Goal: Task Accomplishment & Management: Use online tool/utility

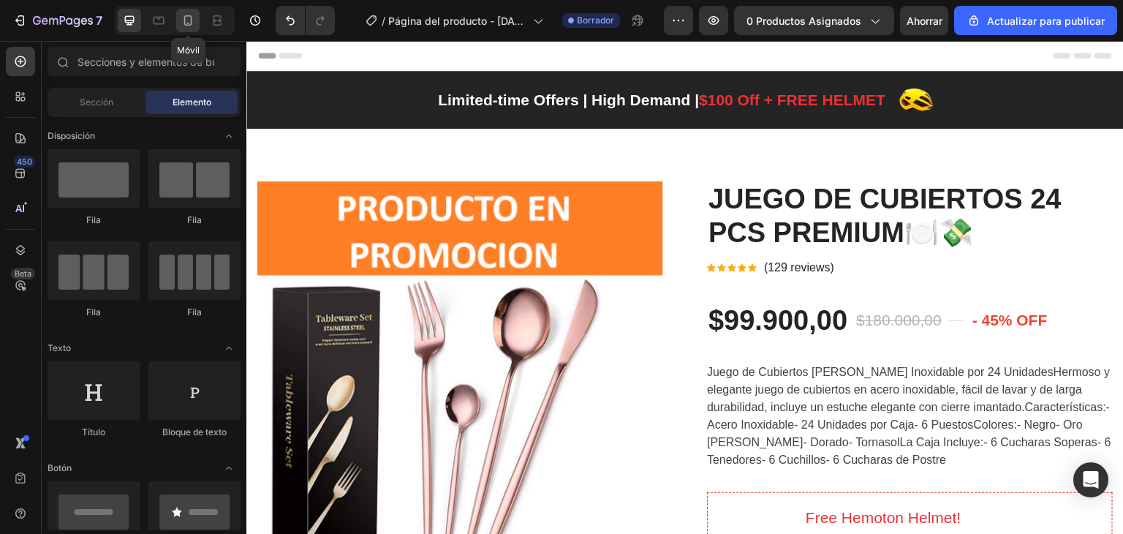
click at [179, 18] on div at bounding box center [187, 20] width 23 height 23
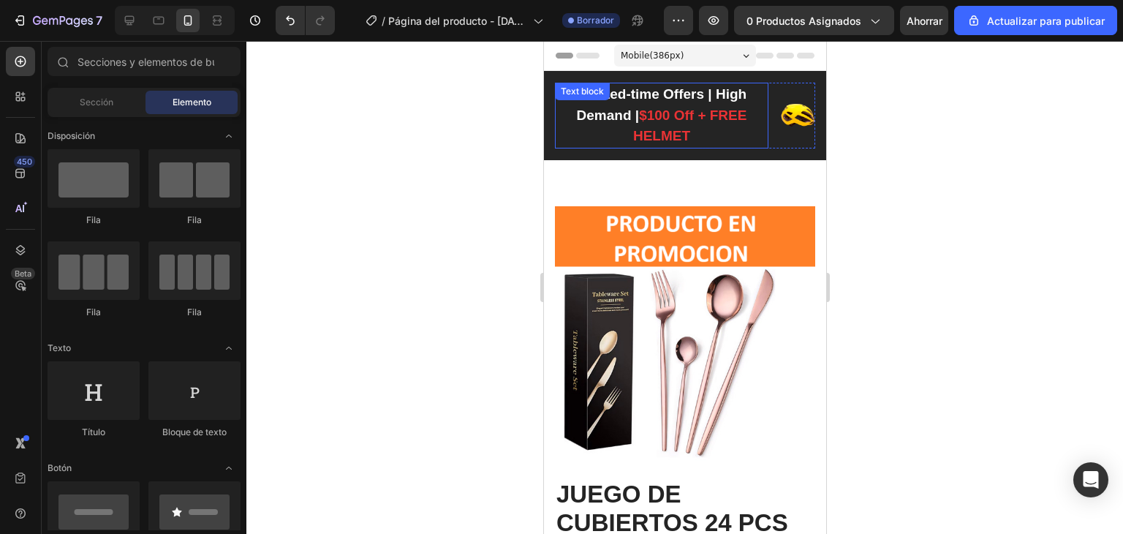
click at [664, 124] on p "Limited-time Offers | High Demand | $100 Off + FREE HELMET" at bounding box center [661, 115] width 211 height 63
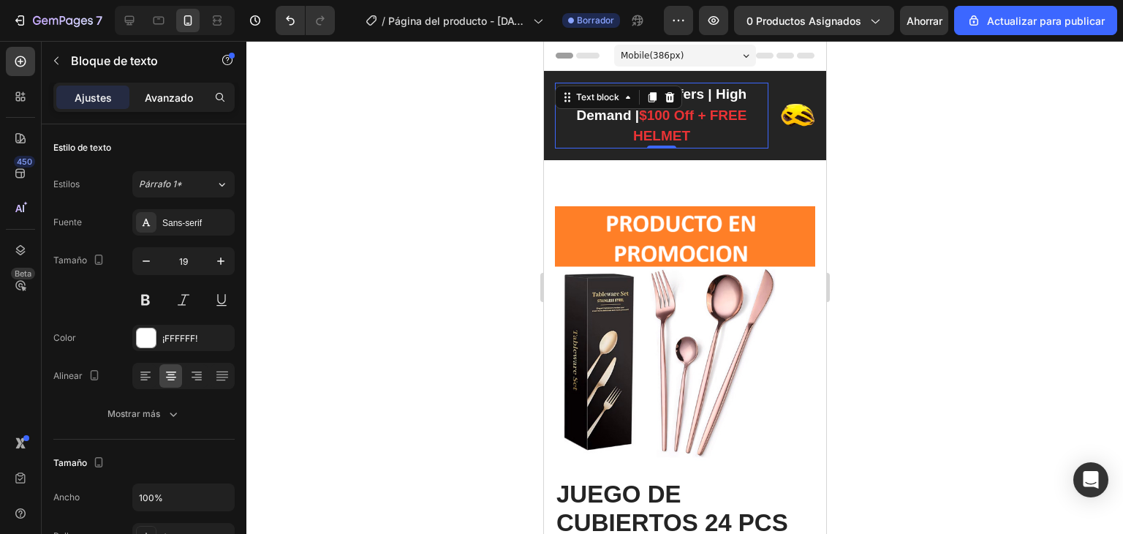
click at [170, 103] on p "Avanzado" at bounding box center [169, 97] width 48 height 15
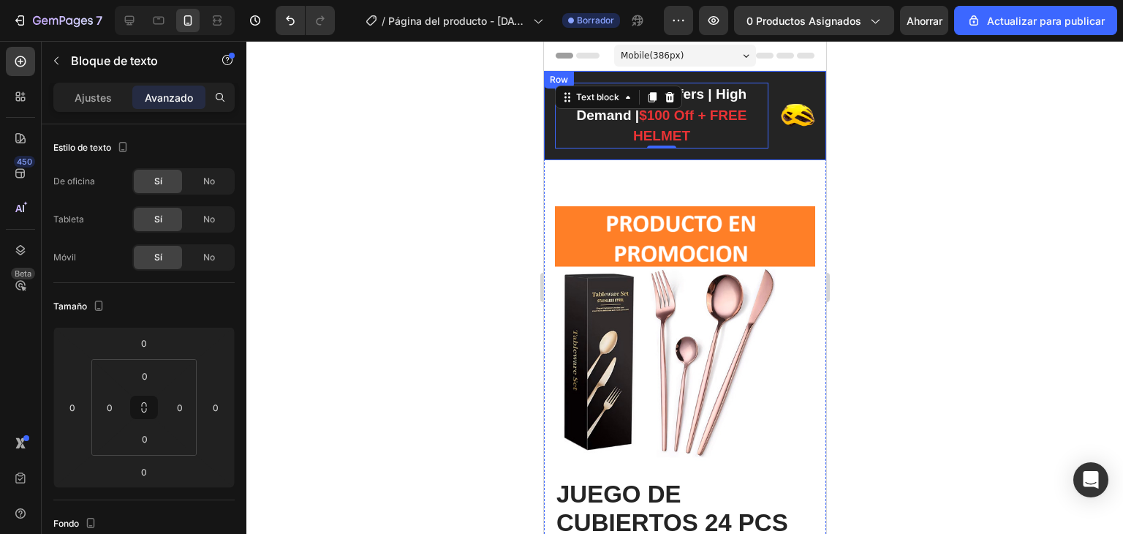
click at [547, 121] on div "Limited-time Offers | High Demand | $100 Off + FREE HELMET Text block 0 Image R…" at bounding box center [684, 115] width 282 height 89
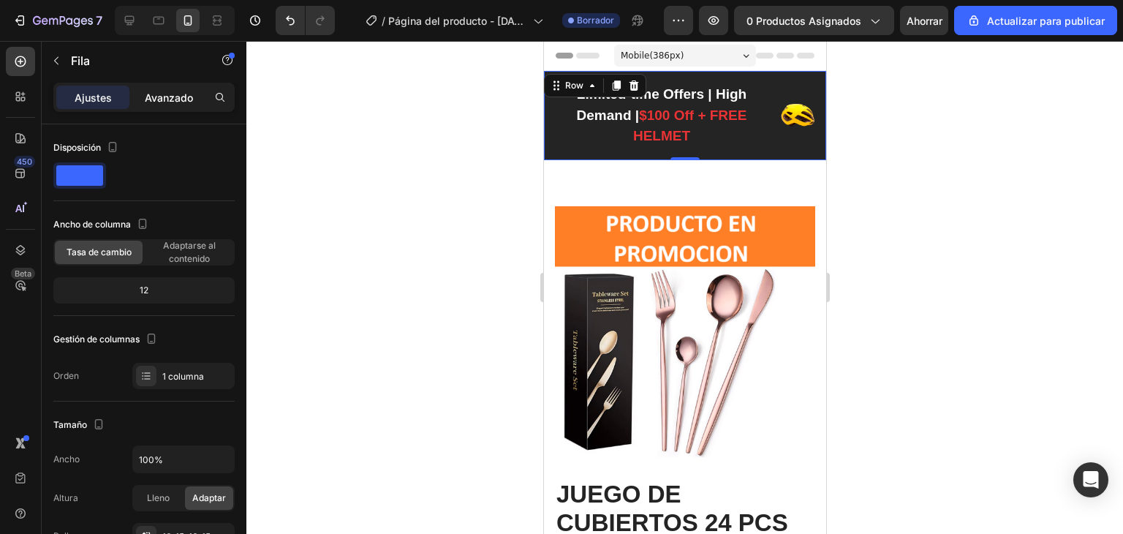
click at [146, 104] on p "Avanzado" at bounding box center [169, 97] width 48 height 15
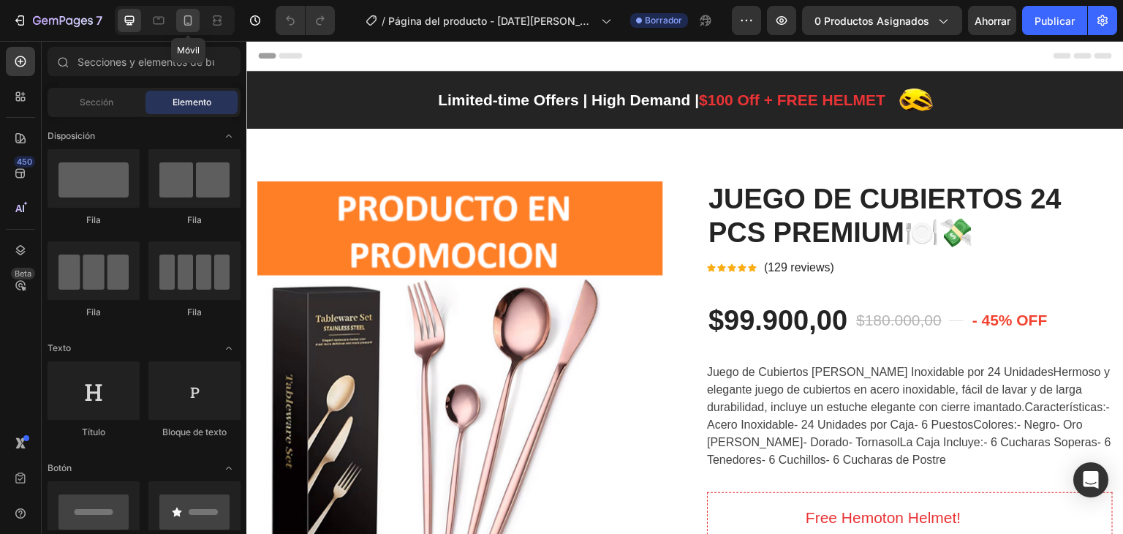
click at [189, 18] on icon at bounding box center [188, 20] width 15 height 15
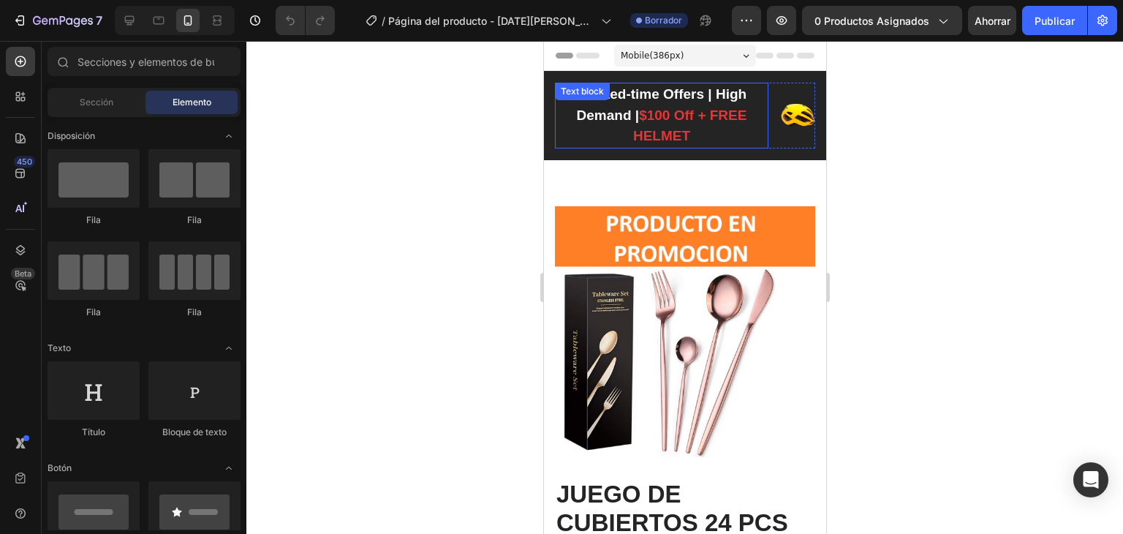
click at [629, 102] on p "Limited-time Offers | High Demand | $100 Off + FREE HELMET" at bounding box center [661, 115] width 211 height 63
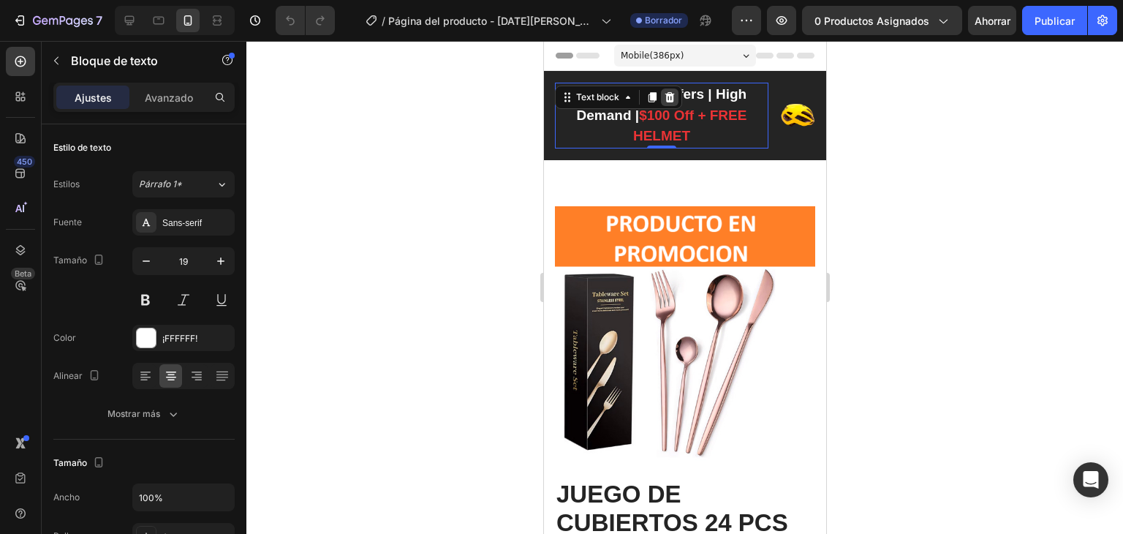
click at [673, 99] on icon at bounding box center [669, 97] width 12 height 12
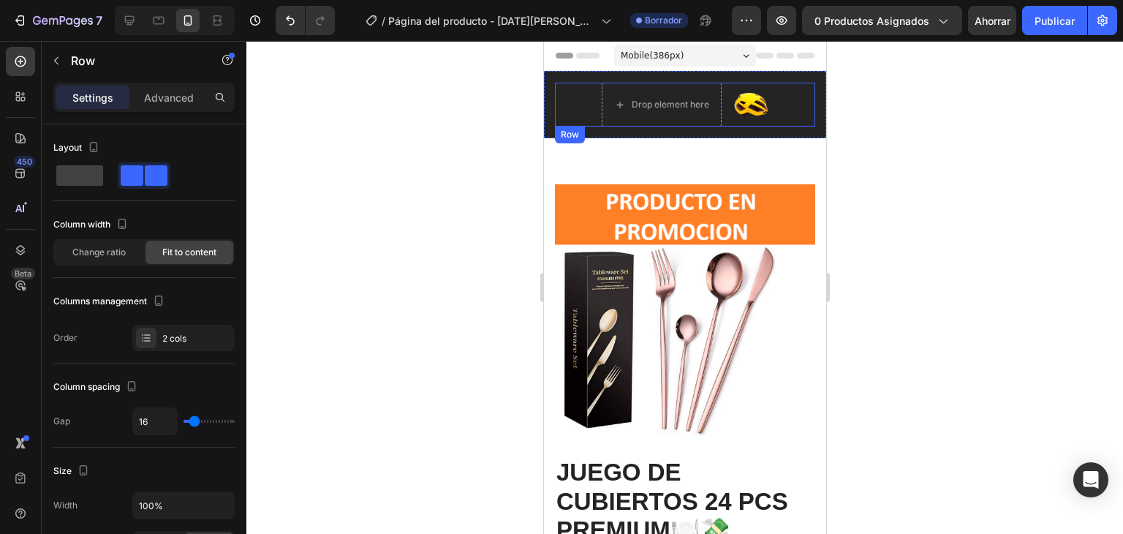
click at [561, 106] on div "Drop element here Image Row" at bounding box center [684, 105] width 260 height 44
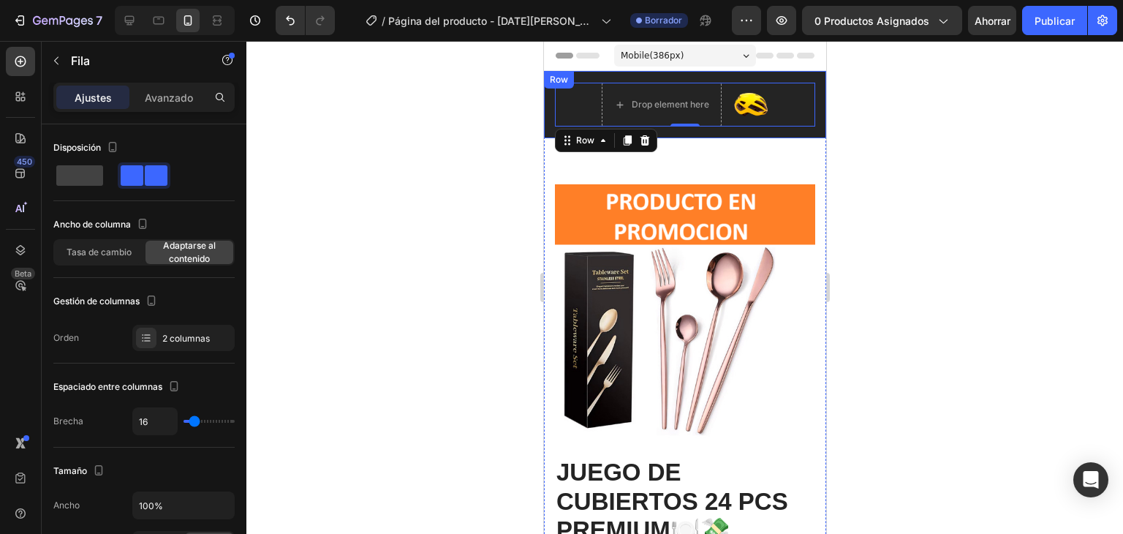
click at [547, 96] on div "Drop element here Image Row 0 Row" at bounding box center [684, 104] width 282 height 67
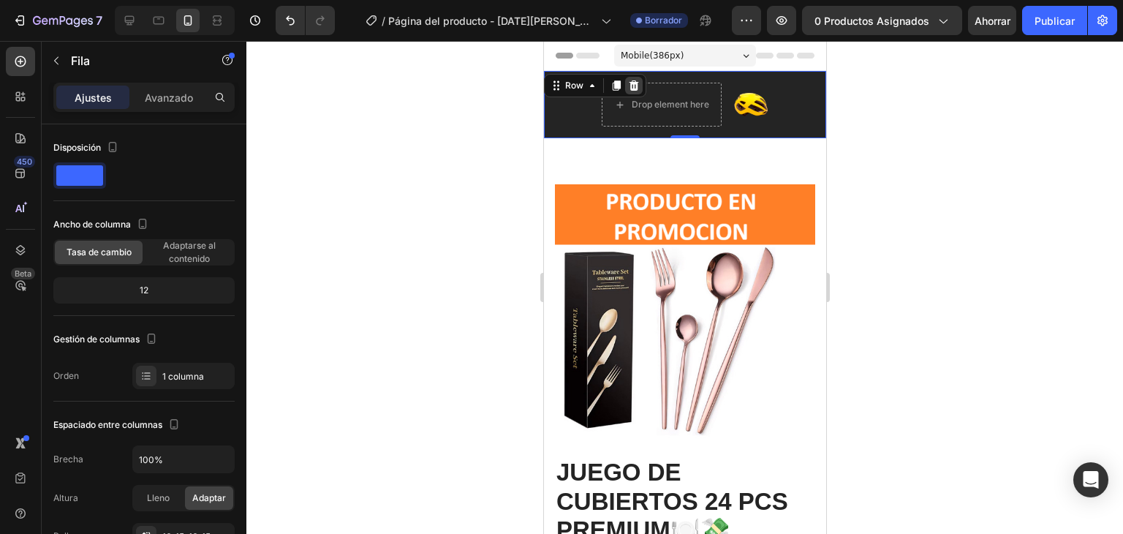
click at [629, 77] on div at bounding box center [633, 86] width 18 height 18
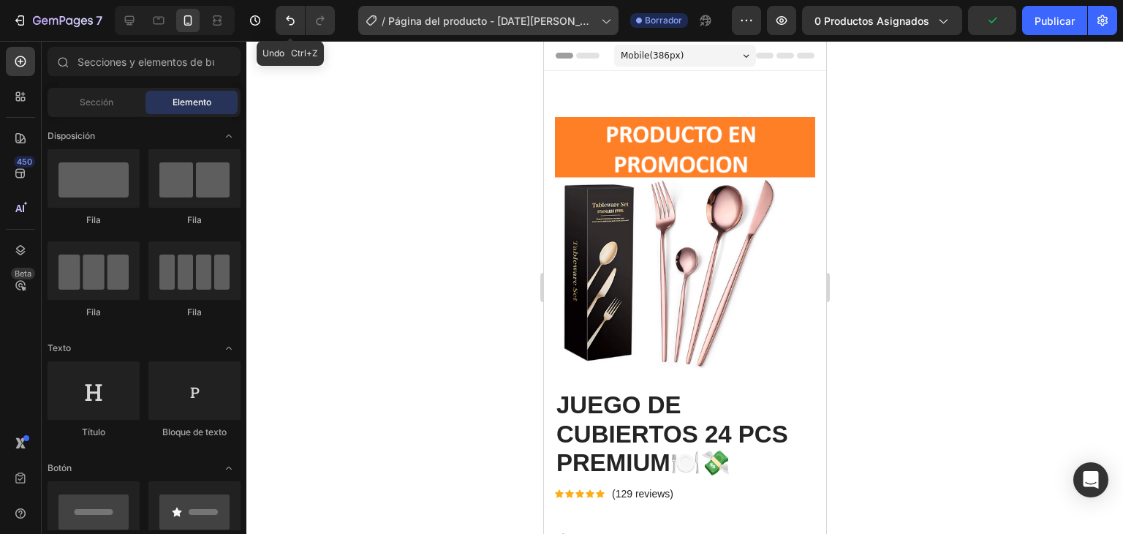
click at [297, 15] on icon "Deshacer/Rehacer" at bounding box center [290, 20] width 15 height 15
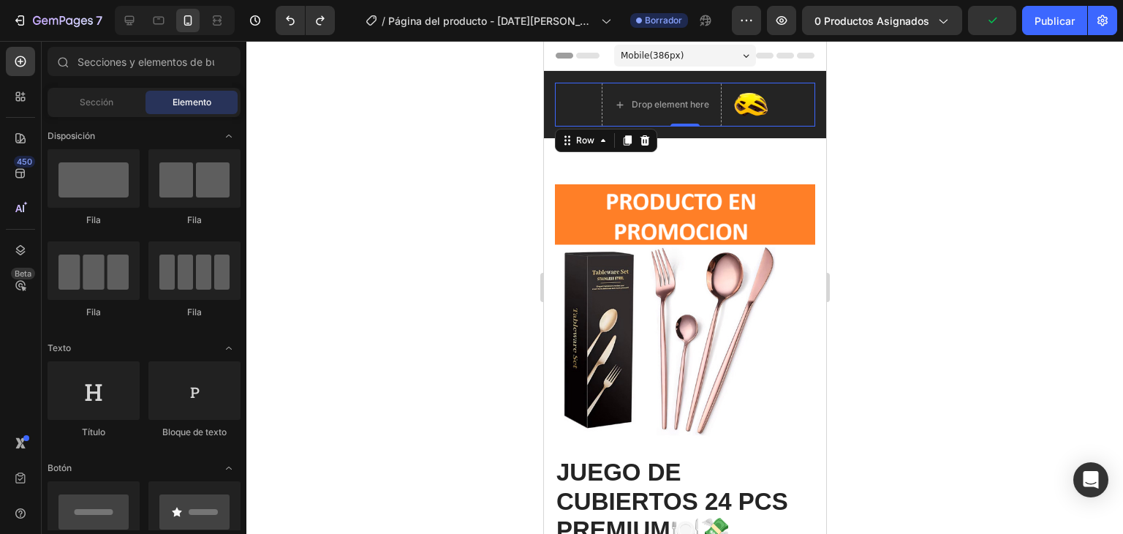
click at [576, 103] on div "Drop element here Image Row 0" at bounding box center [684, 105] width 260 height 44
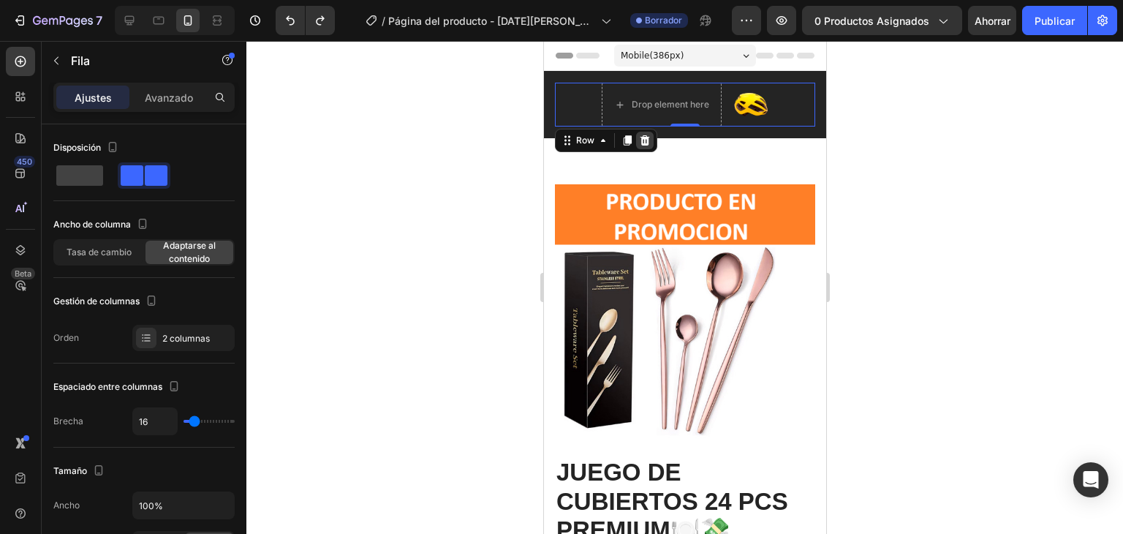
click at [647, 146] on div at bounding box center [644, 141] width 18 height 18
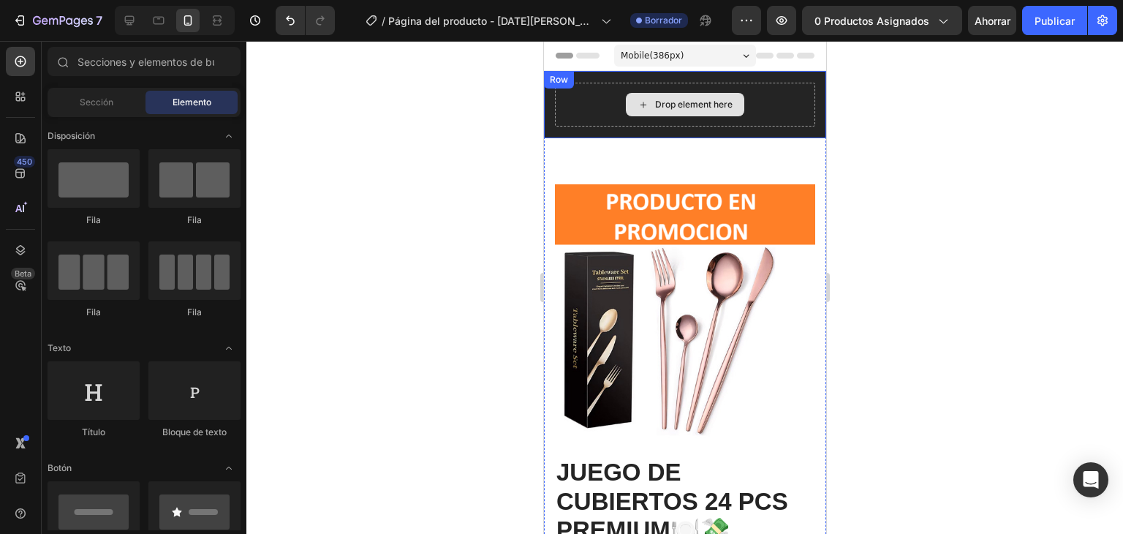
click at [565, 102] on div "Drop element here" at bounding box center [684, 105] width 260 height 44
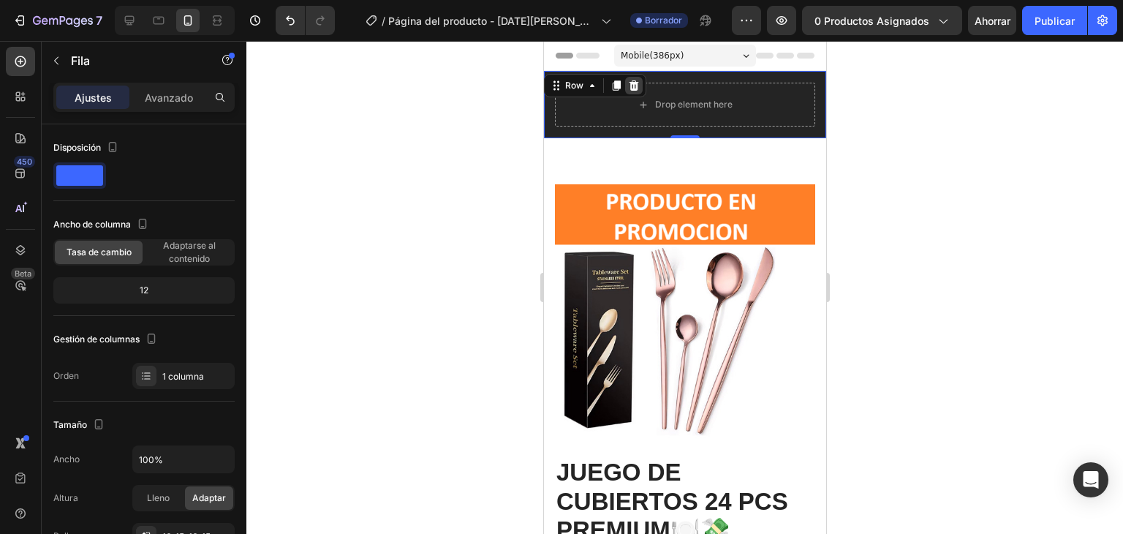
click at [629, 87] on icon at bounding box center [634, 85] width 10 height 10
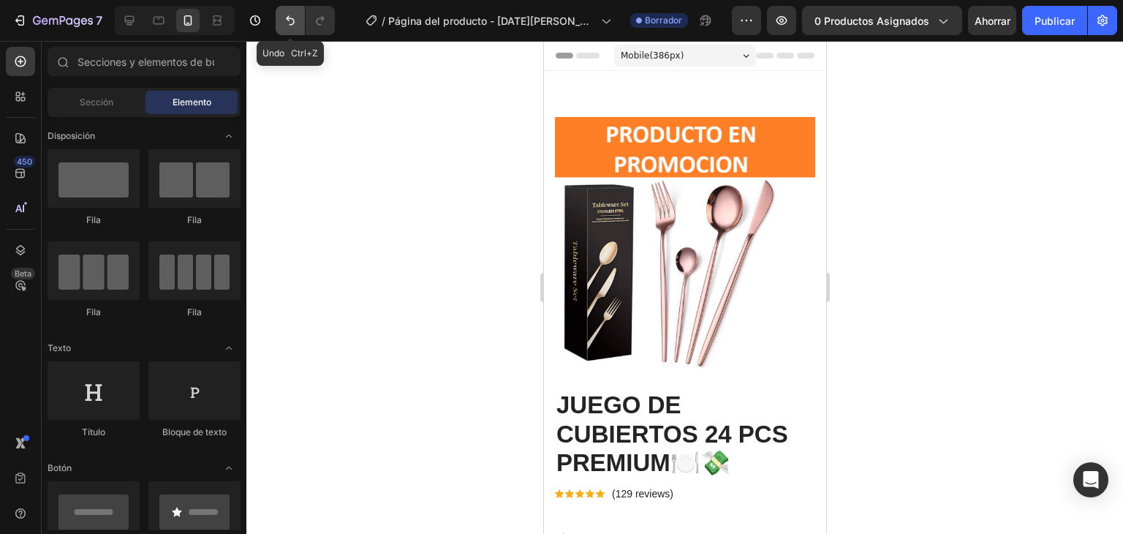
click at [287, 21] on icon "Deshacer/Rehacer" at bounding box center [290, 20] width 15 height 15
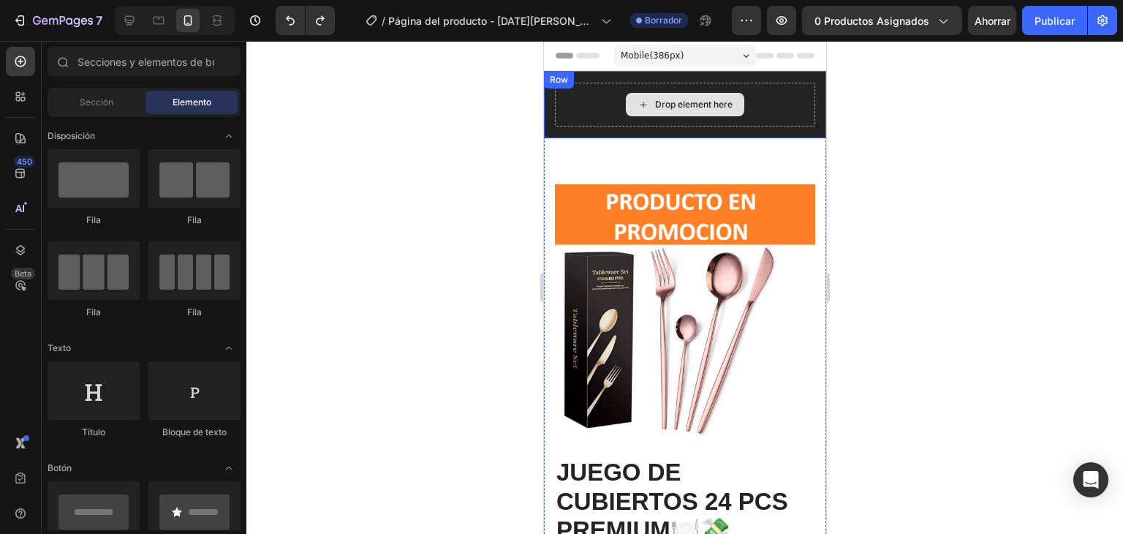
click at [675, 96] on div "Drop element here" at bounding box center [684, 104] width 118 height 23
click at [664, 106] on div "Drop element here" at bounding box center [692, 105] width 77 height 12
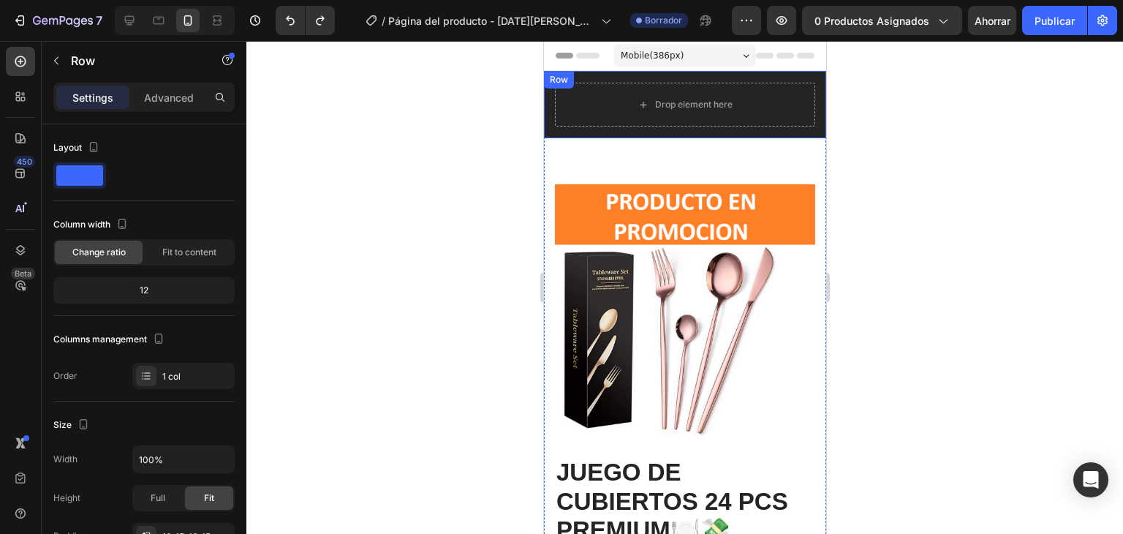
click at [545, 131] on div "Drop element here Row" at bounding box center [684, 104] width 282 height 67
click at [629, 86] on icon at bounding box center [634, 85] width 10 height 10
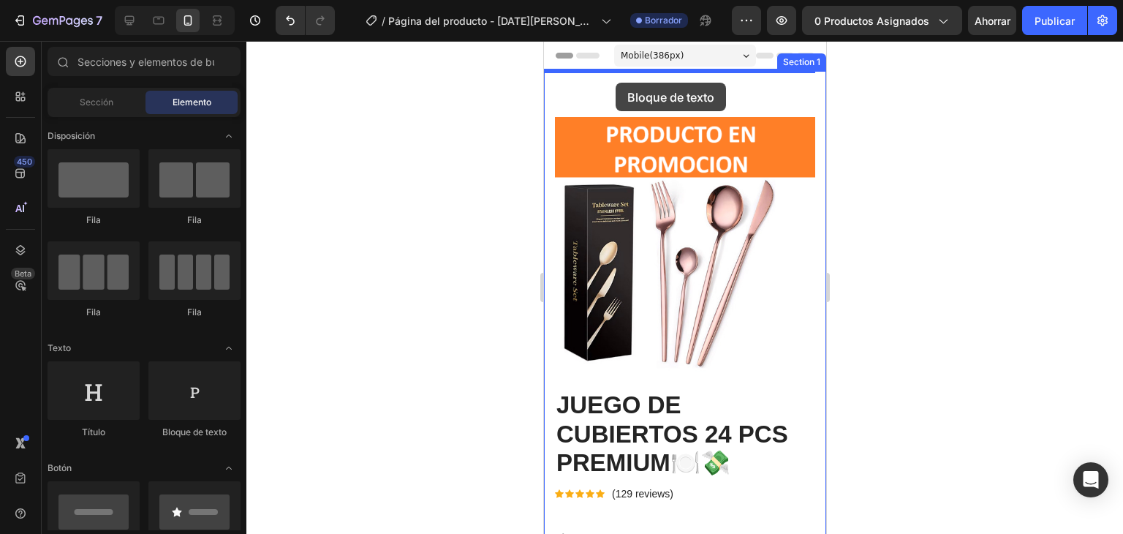
drag, startPoint x: 746, startPoint y: 443, endPoint x: 615, endPoint y: 83, distance: 383.4
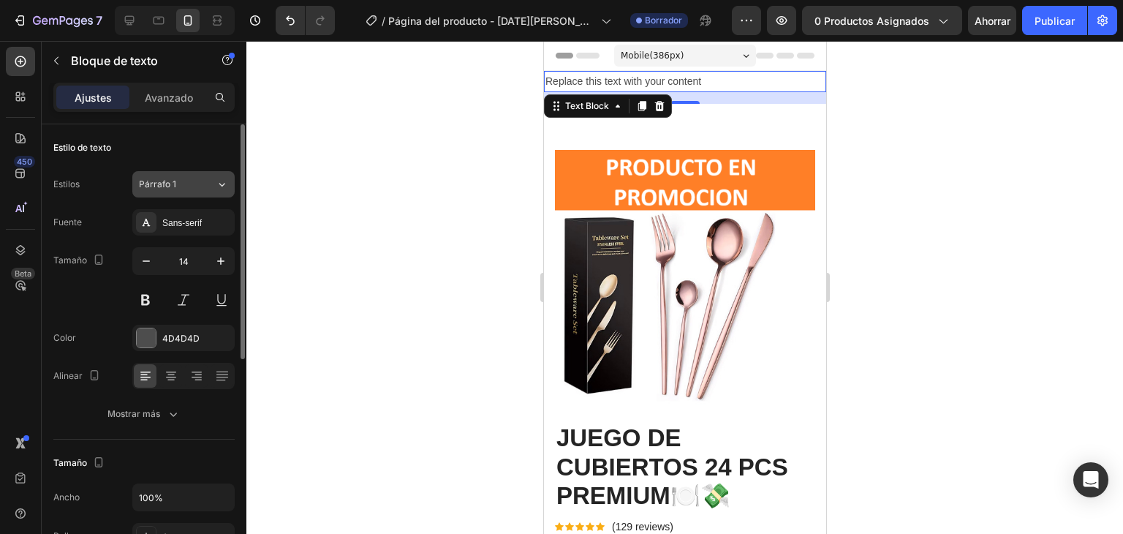
click at [216, 191] on icon at bounding box center [222, 184] width 12 height 15
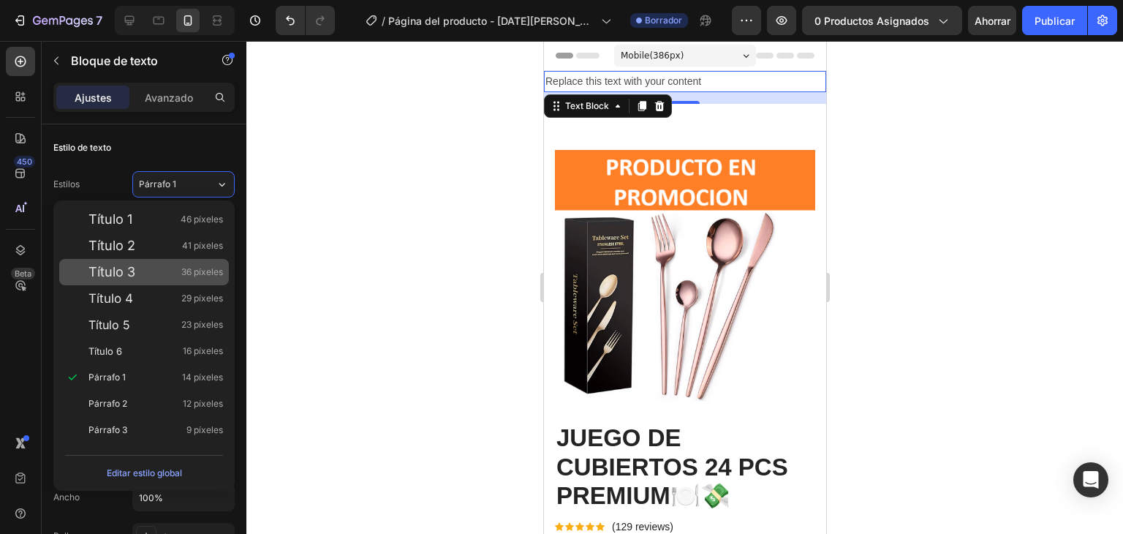
click at [173, 262] on div "Título 3 36 píxeles" at bounding box center [144, 272] width 170 height 26
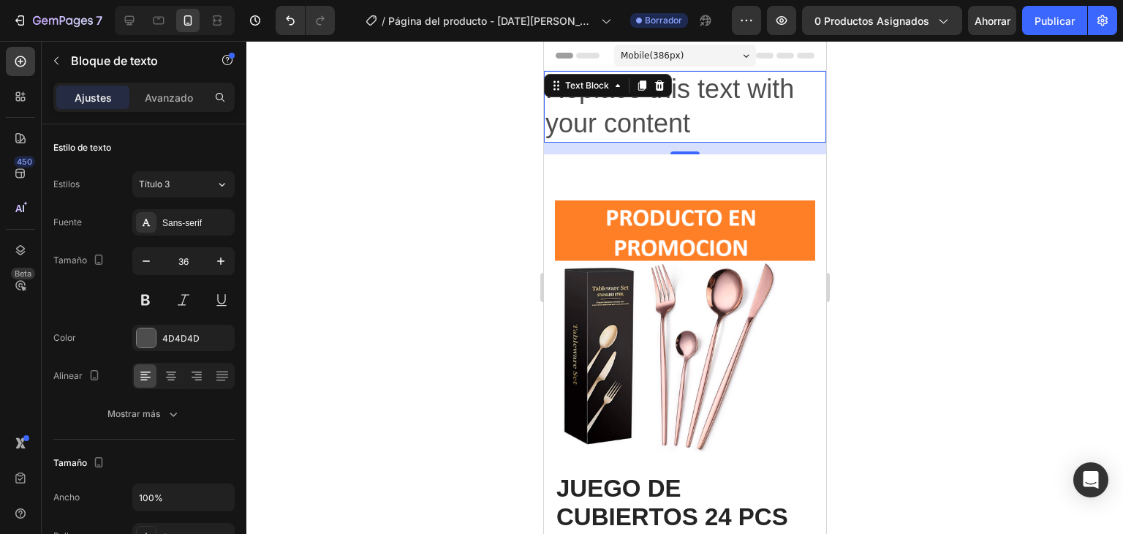
click at [628, 75] on div "Replace this text with your content Text Block 16" at bounding box center [684, 107] width 282 height 72
click at [216, 189] on icon at bounding box center [222, 184] width 12 height 15
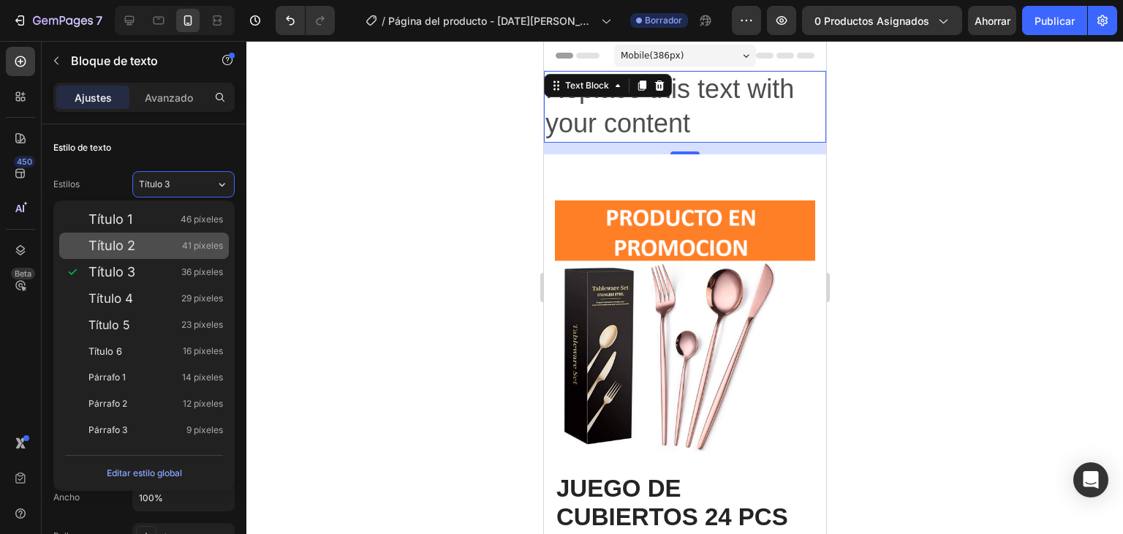
click at [198, 232] on div "Título 2 41 píxeles" at bounding box center [144, 245] width 170 height 26
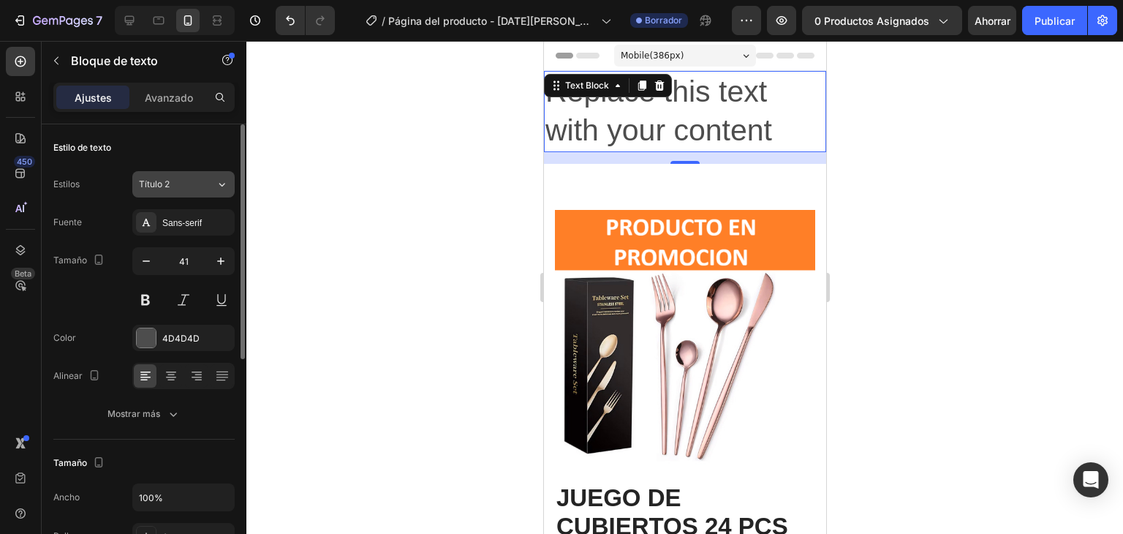
click at [195, 194] on button "Título 2" at bounding box center [183, 184] width 102 height 26
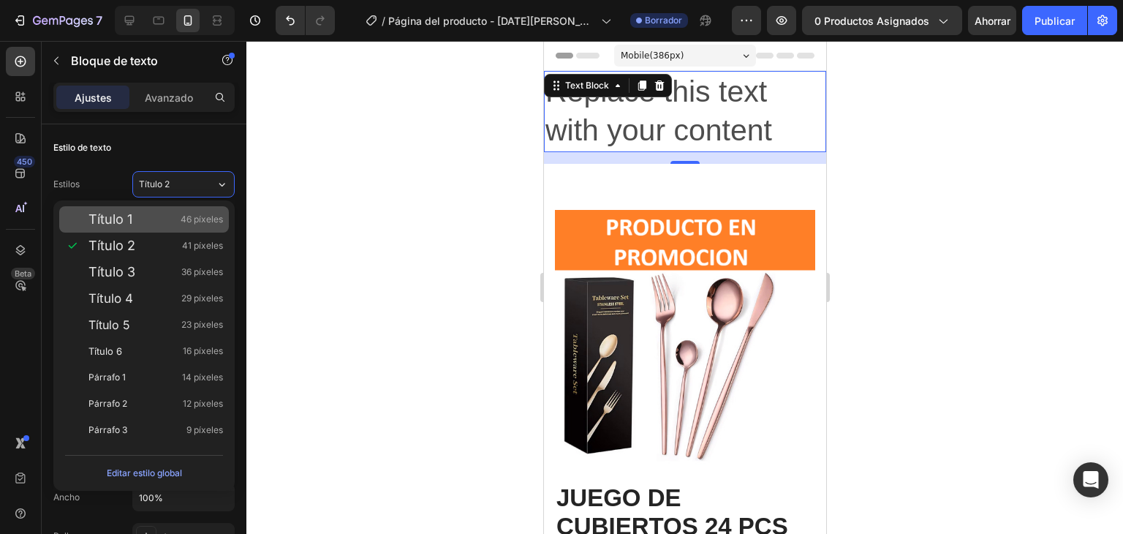
click at [190, 213] on font "46 píxeles" at bounding box center [202, 218] width 42 height 11
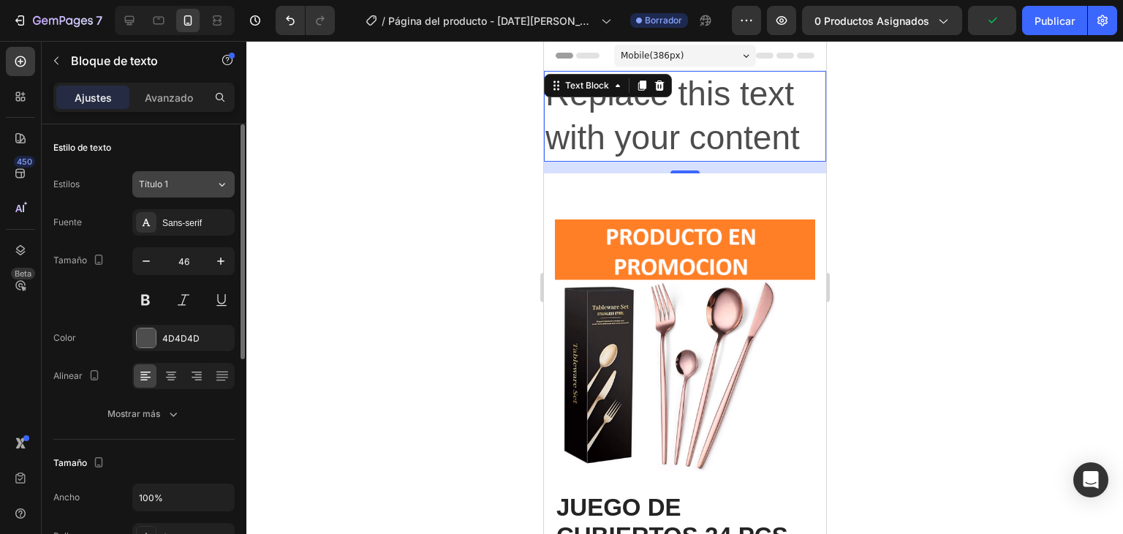
click at [214, 188] on div "Título 1" at bounding box center [177, 184] width 77 height 13
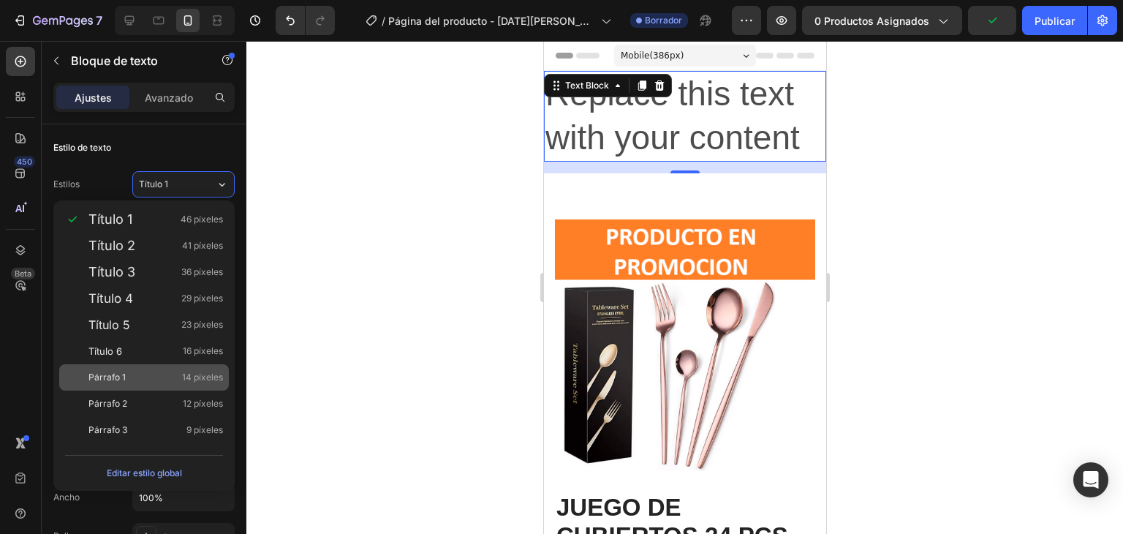
click at [164, 366] on div "Párrafo 1 14 píxeles" at bounding box center [144, 377] width 170 height 26
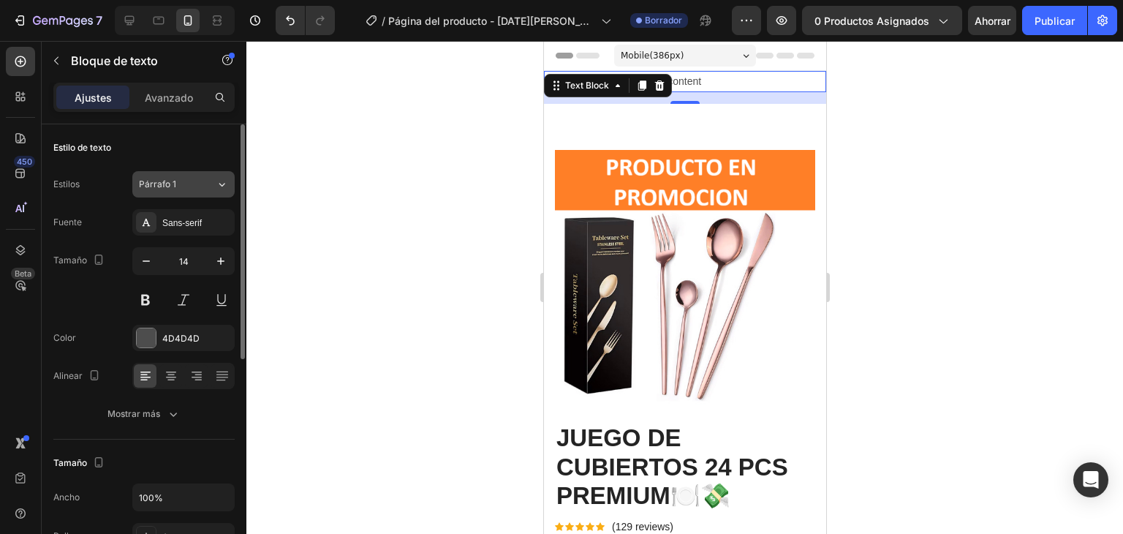
click at [216, 192] on button "Párrafo 1" at bounding box center [183, 184] width 102 height 26
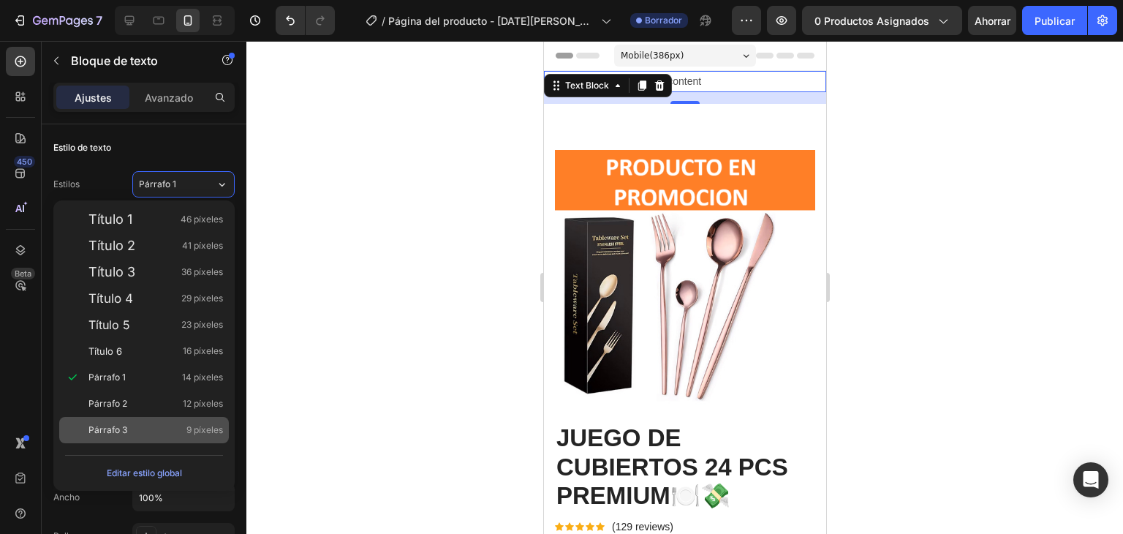
click at [134, 417] on div "Párrafo 3 9 píxeles" at bounding box center [144, 430] width 170 height 26
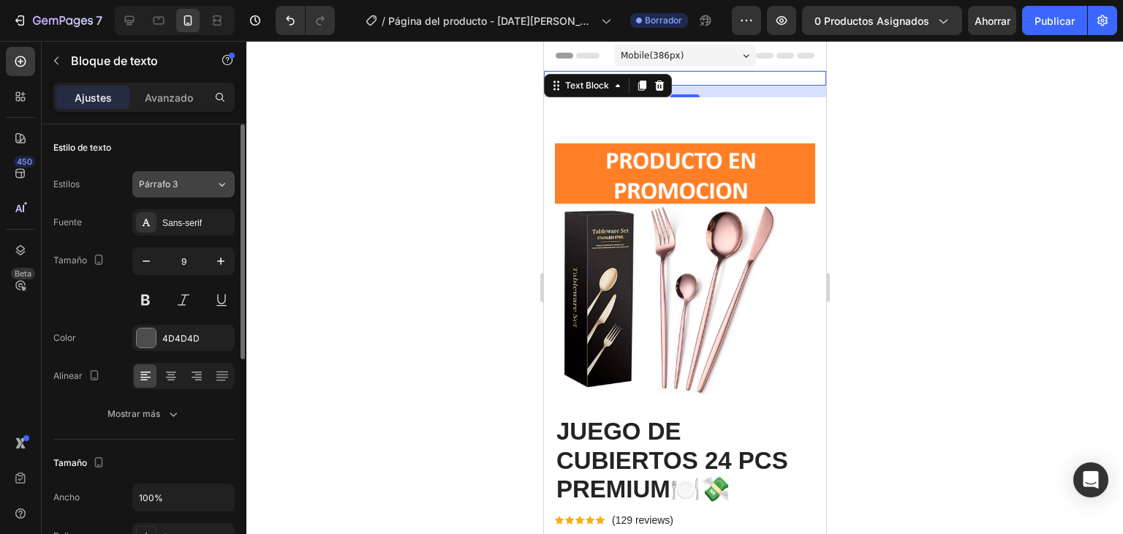
click at [213, 191] on button "Párrafo 3" at bounding box center [183, 184] width 102 height 26
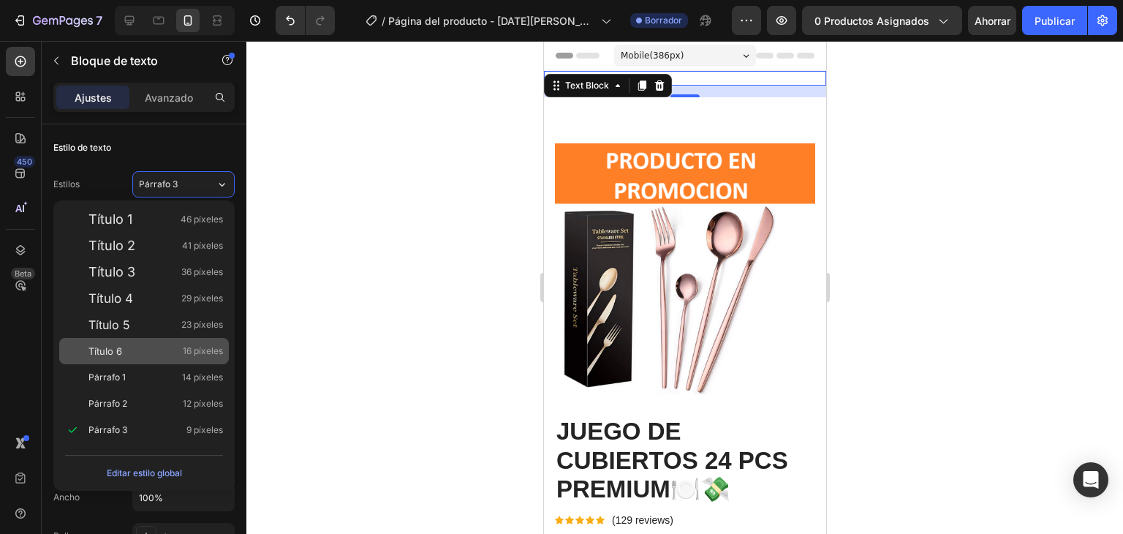
click at [151, 355] on div "Título 6 16 píxeles" at bounding box center [155, 351] width 134 height 15
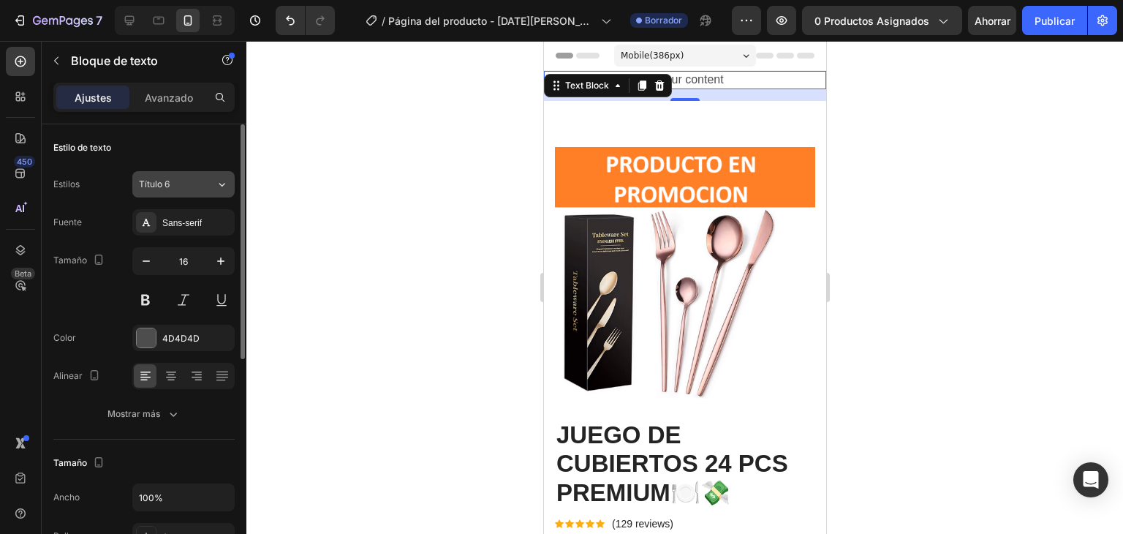
click at [211, 186] on div "Título 6" at bounding box center [177, 184] width 77 height 13
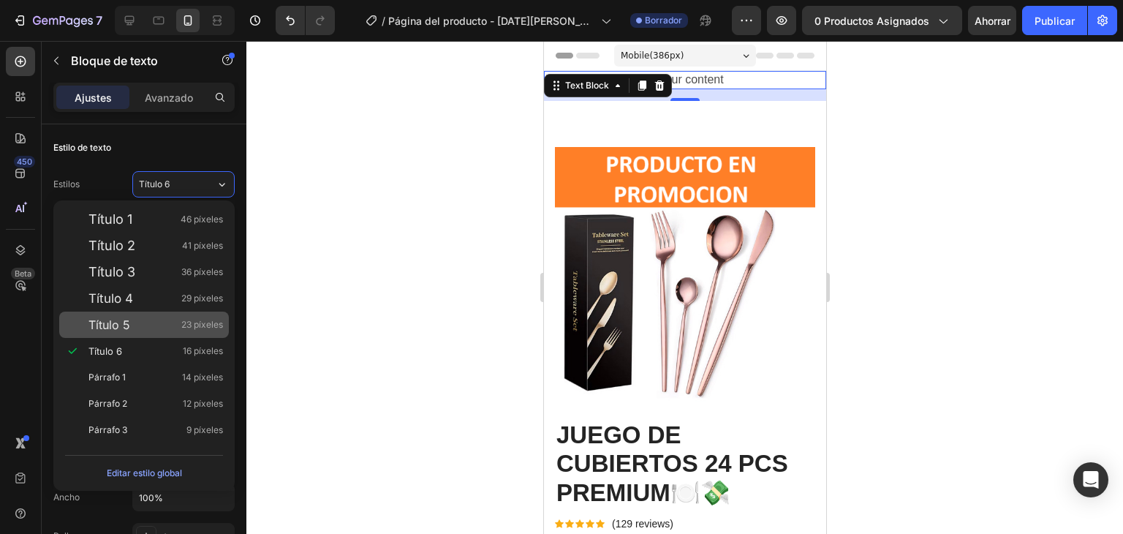
click at [165, 317] on div "Título 5 23 píxeles" at bounding box center [155, 324] width 134 height 15
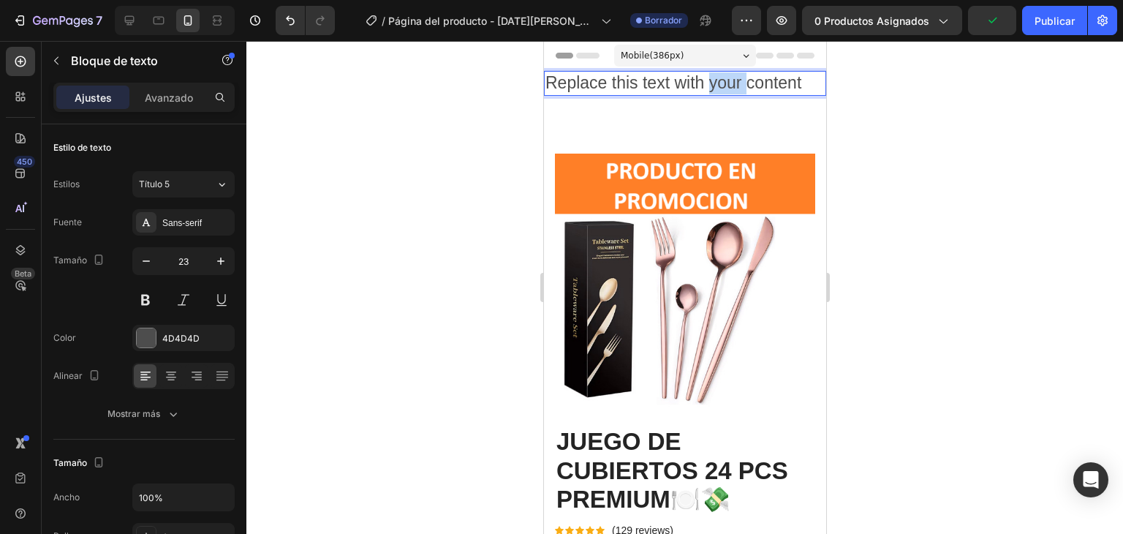
click at [717, 83] on p "Replace this text with your content" at bounding box center [684, 83] width 279 height 22
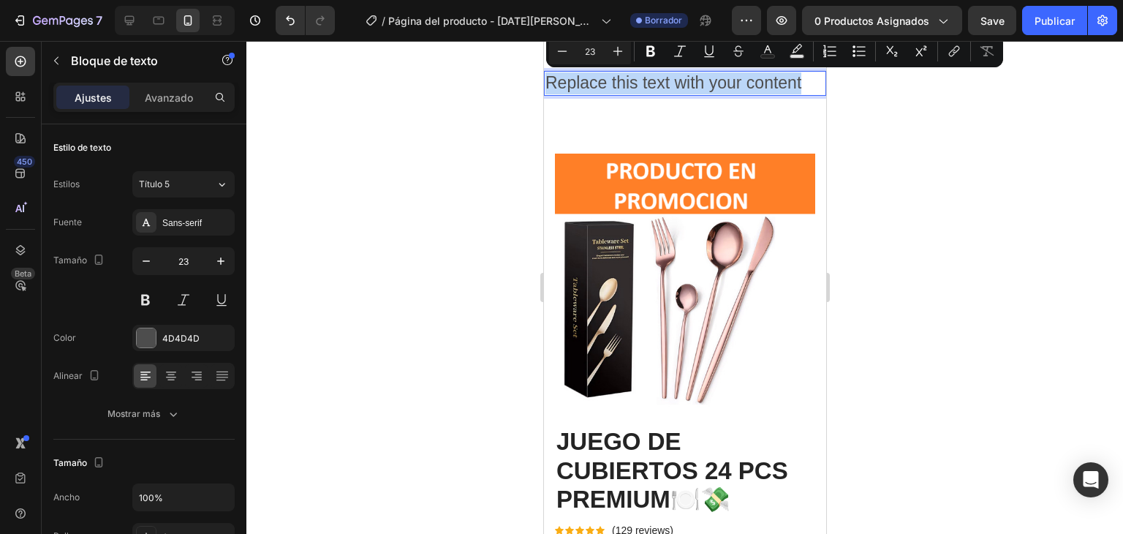
click at [717, 83] on p "Replace this text with your content" at bounding box center [684, 83] width 279 height 22
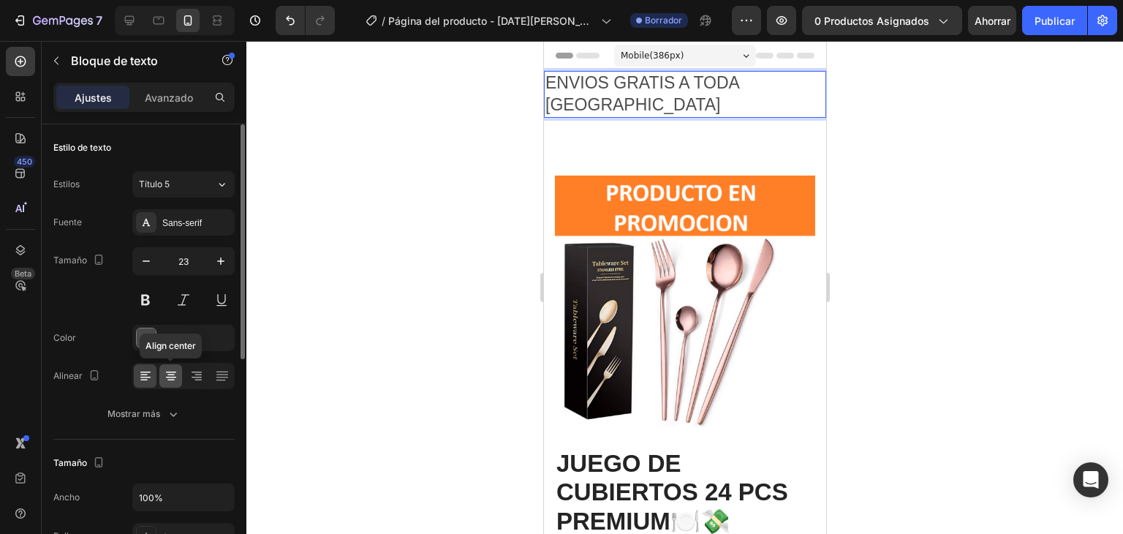
click at [173, 372] on icon at bounding box center [171, 375] width 15 height 15
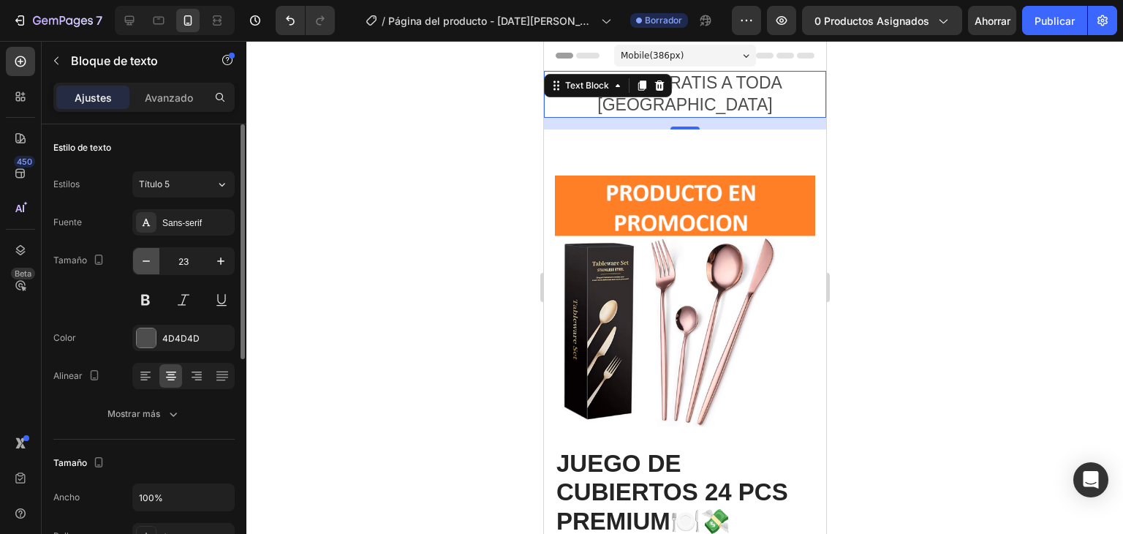
click at [141, 256] on icon "button" at bounding box center [146, 261] width 15 height 15
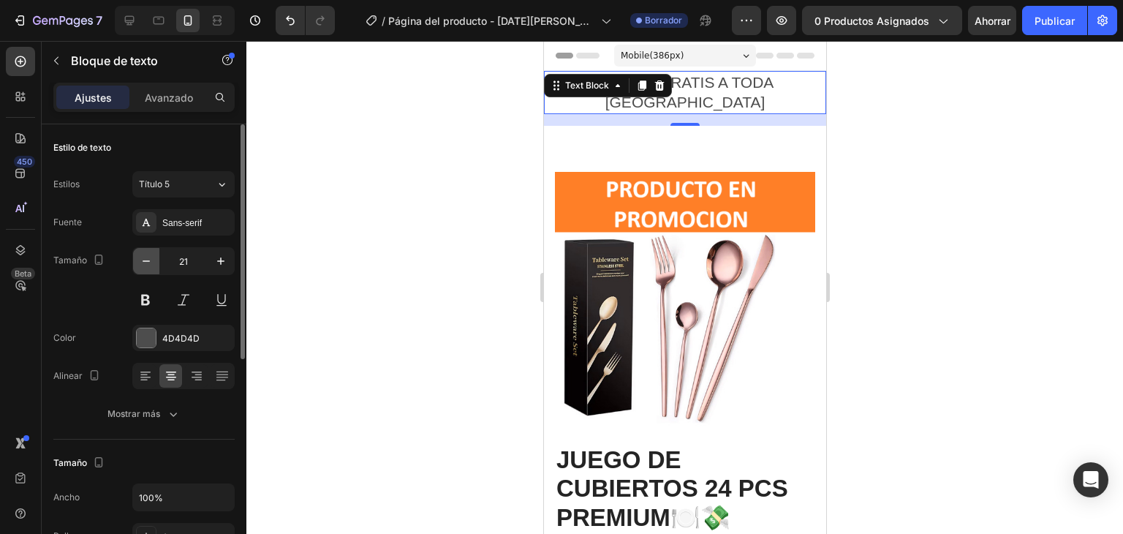
click at [141, 256] on icon "button" at bounding box center [146, 261] width 15 height 15
type input "20"
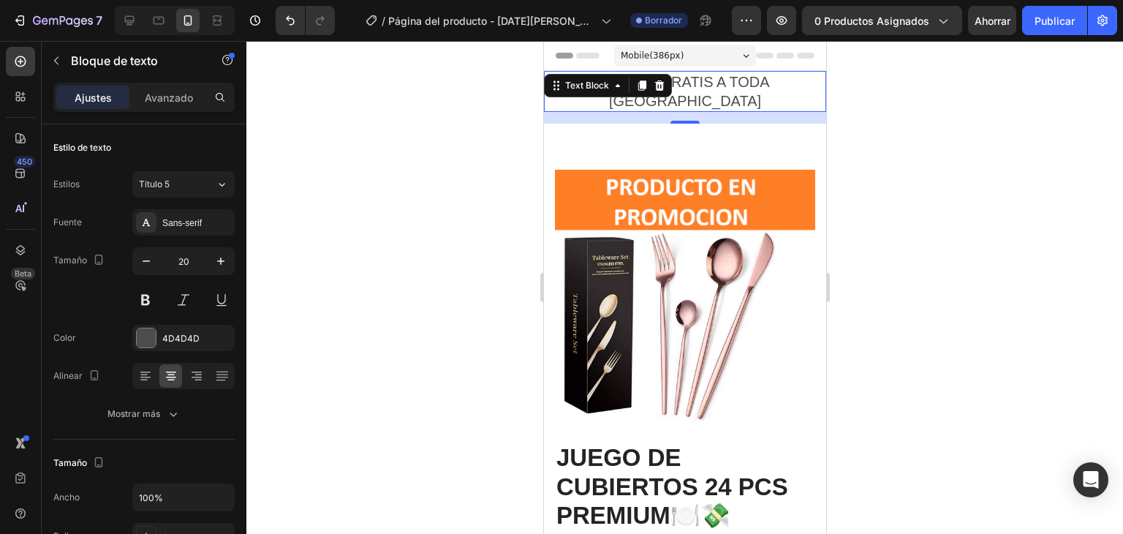
click at [702, 65] on div "Mobile ( 386 px)" at bounding box center [684, 56] width 142 height 22
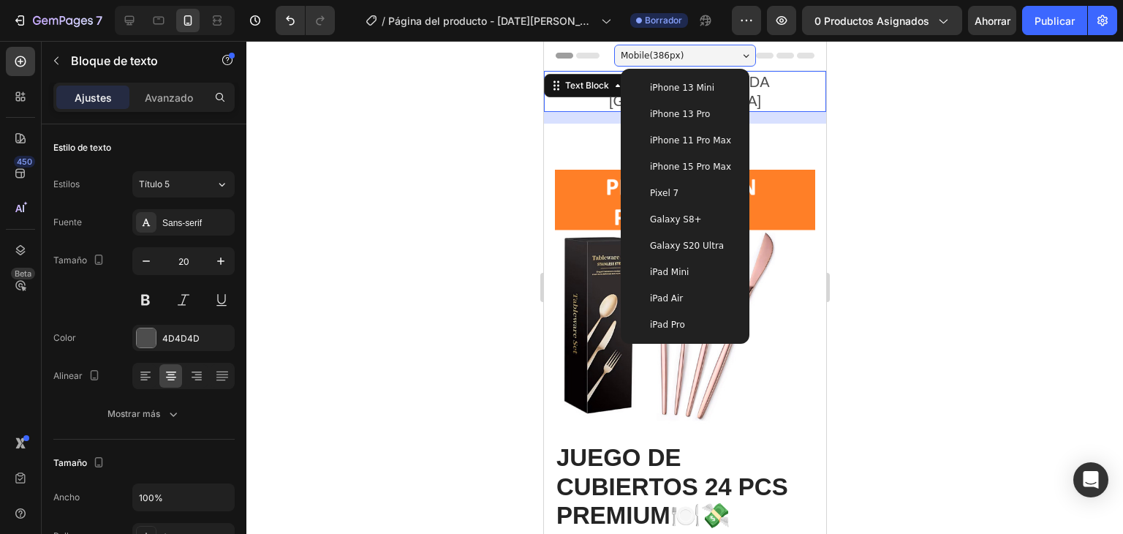
click at [759, 78] on p "ENVIOS GRATIS A TODA [GEOGRAPHIC_DATA]" at bounding box center [684, 91] width 279 height 38
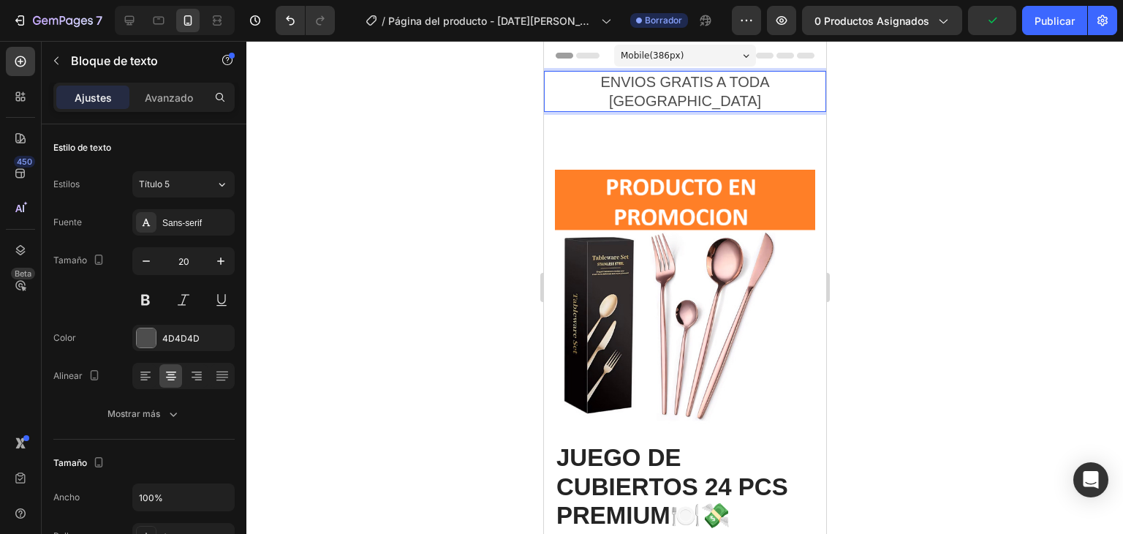
click at [802, 82] on p "ENVIOS GRATIS A TODA [GEOGRAPHIC_DATA]" at bounding box center [684, 91] width 279 height 38
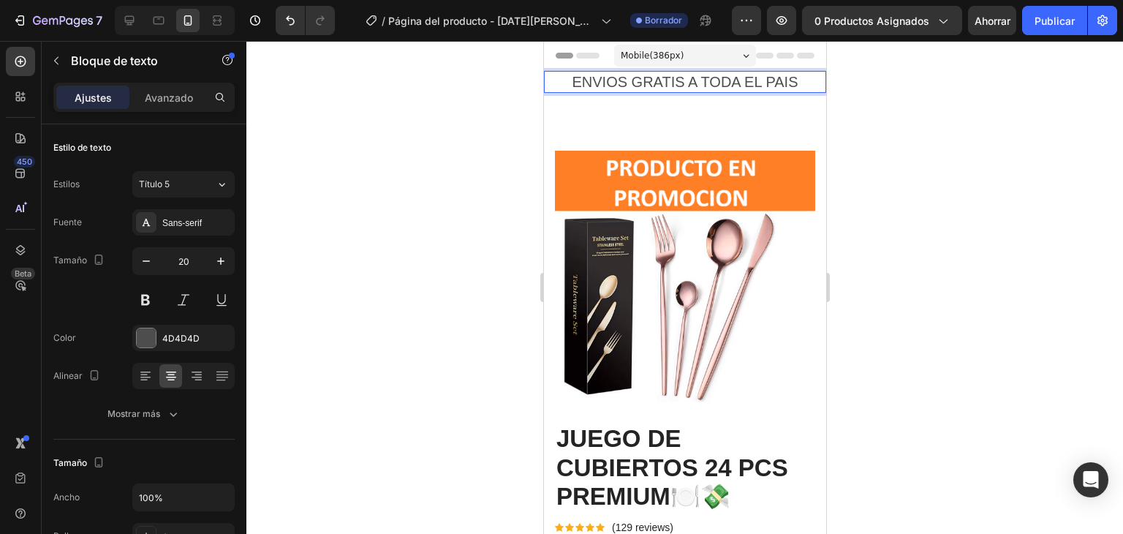
click at [561, 83] on p "ENVIOS GRATIS A TODA EL PAIS" at bounding box center [684, 81] width 279 height 19
click at [781, 82] on p "✅✅ENVIOS GRATIS A TODA EL PAIS" at bounding box center [684, 81] width 279 height 19
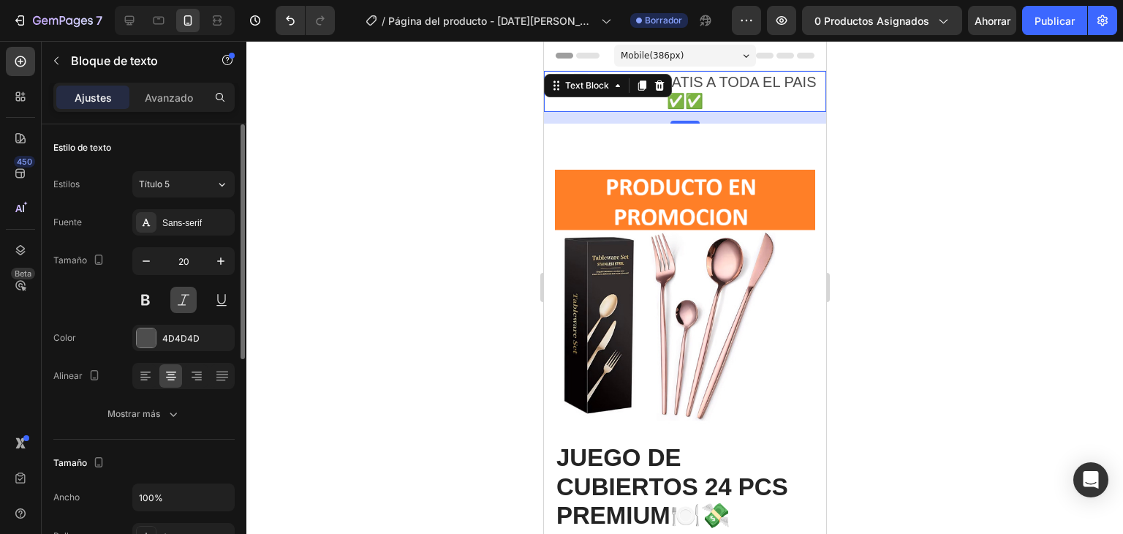
click at [184, 306] on button at bounding box center [183, 300] width 26 height 26
click at [219, 306] on button at bounding box center [221, 300] width 26 height 26
click at [231, 300] on button at bounding box center [221, 300] width 26 height 26
click at [152, 294] on button at bounding box center [145, 300] width 26 height 26
click at [136, 261] on button "button" at bounding box center [146, 261] width 26 height 26
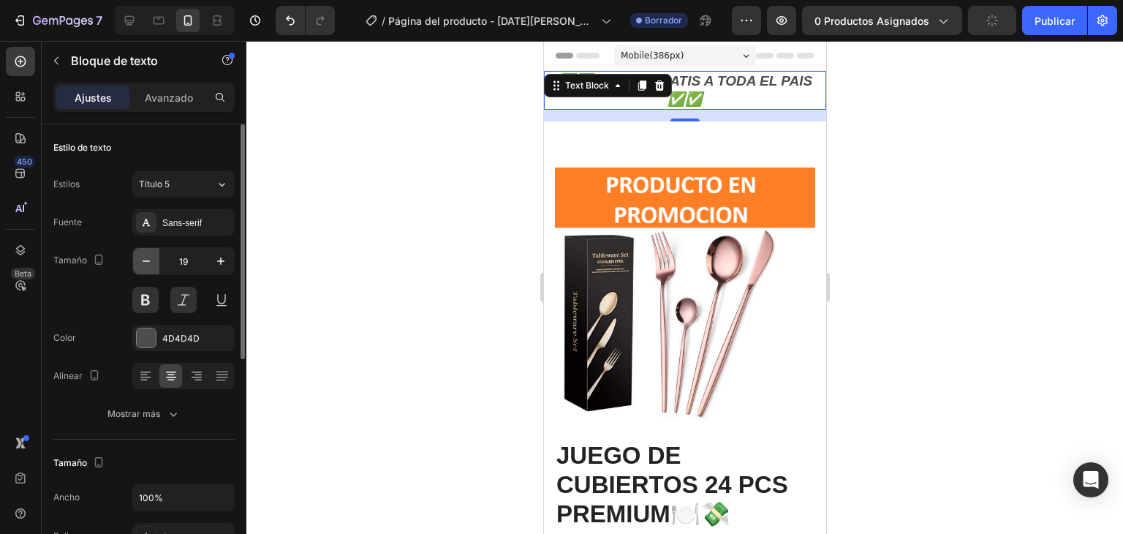
click at [136, 261] on button "button" at bounding box center [146, 261] width 26 height 26
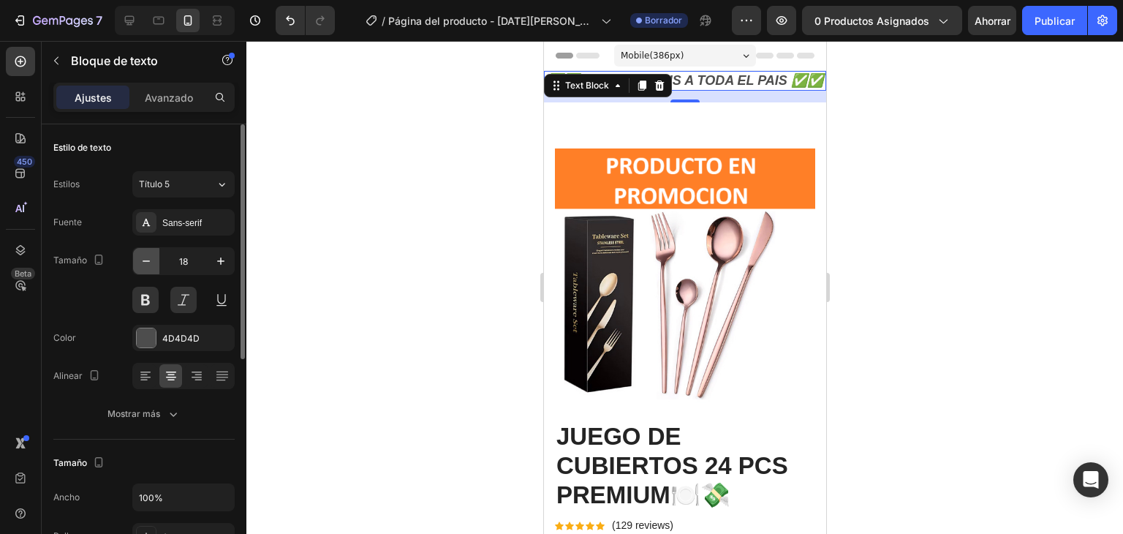
click at [136, 261] on button "button" at bounding box center [146, 261] width 26 height 26
type input "16"
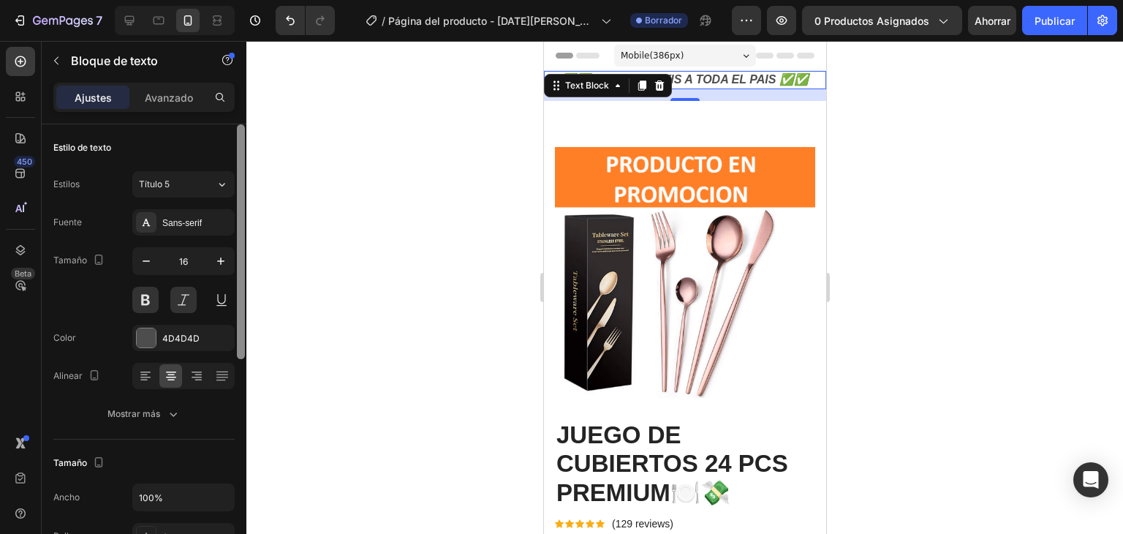
drag, startPoint x: 240, startPoint y: 344, endPoint x: 240, endPoint y: 249, distance: 94.3
click at [240, 249] on div at bounding box center [241, 241] width 8 height 235
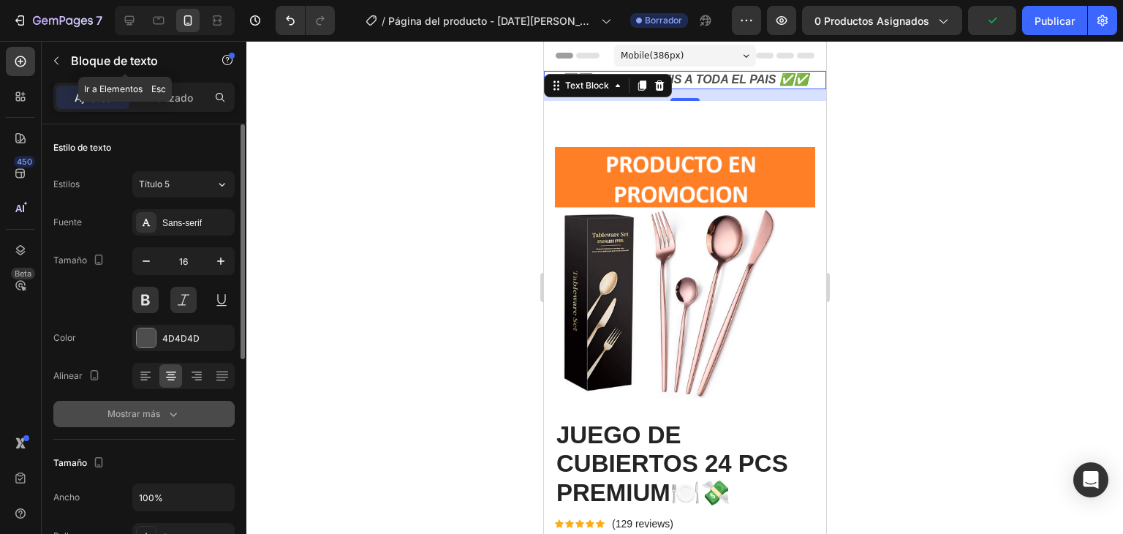
click at [182, 410] on button "Mostrar más" at bounding box center [143, 414] width 181 height 26
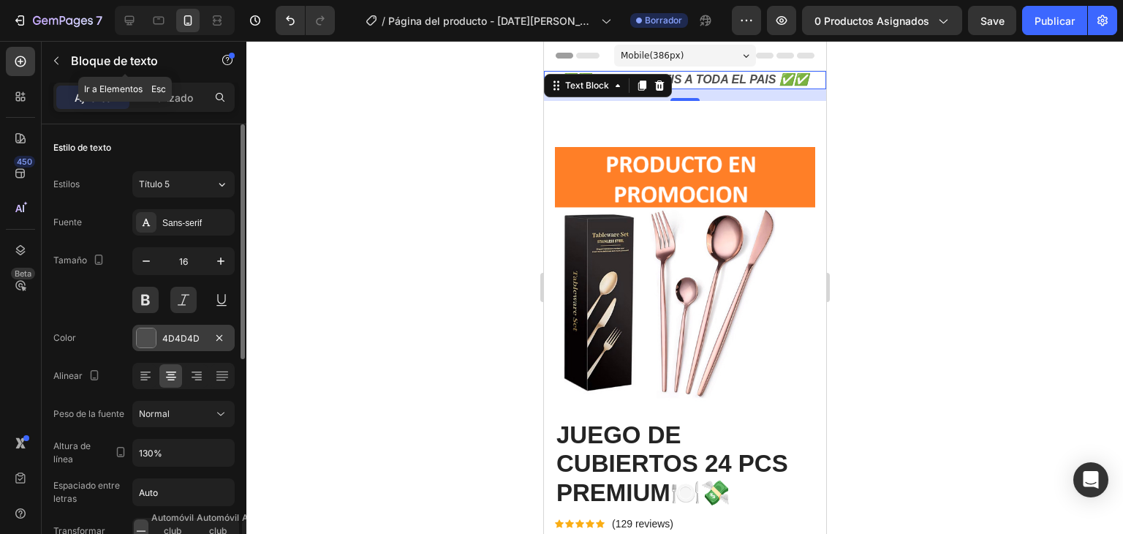
click at [147, 340] on div at bounding box center [146, 337] width 19 height 19
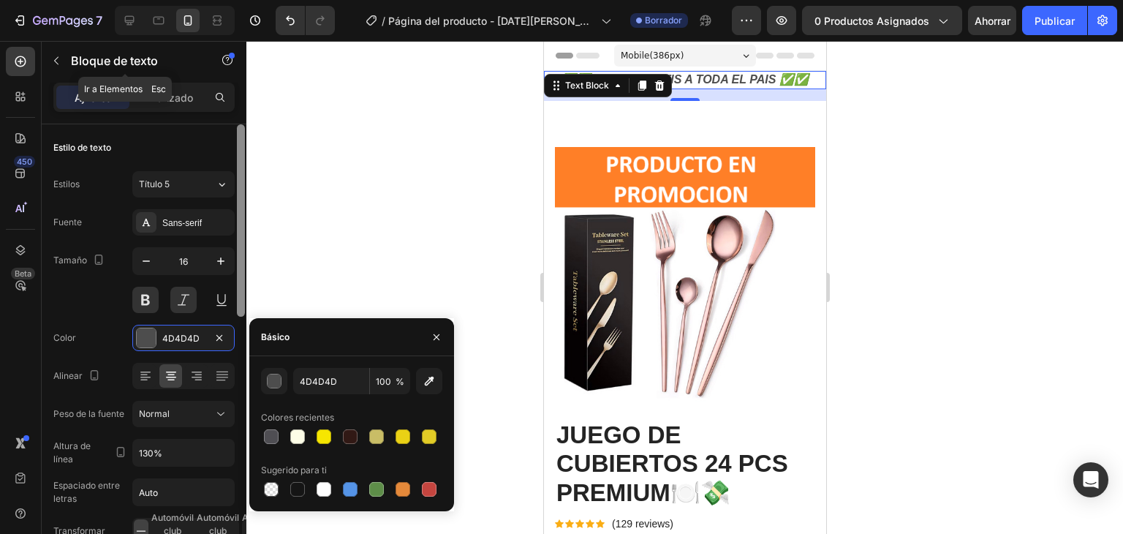
drag, startPoint x: 243, startPoint y: 322, endPoint x: 237, endPoint y: 297, distance: 26.2
click at [237, 297] on div at bounding box center [241, 220] width 8 height 192
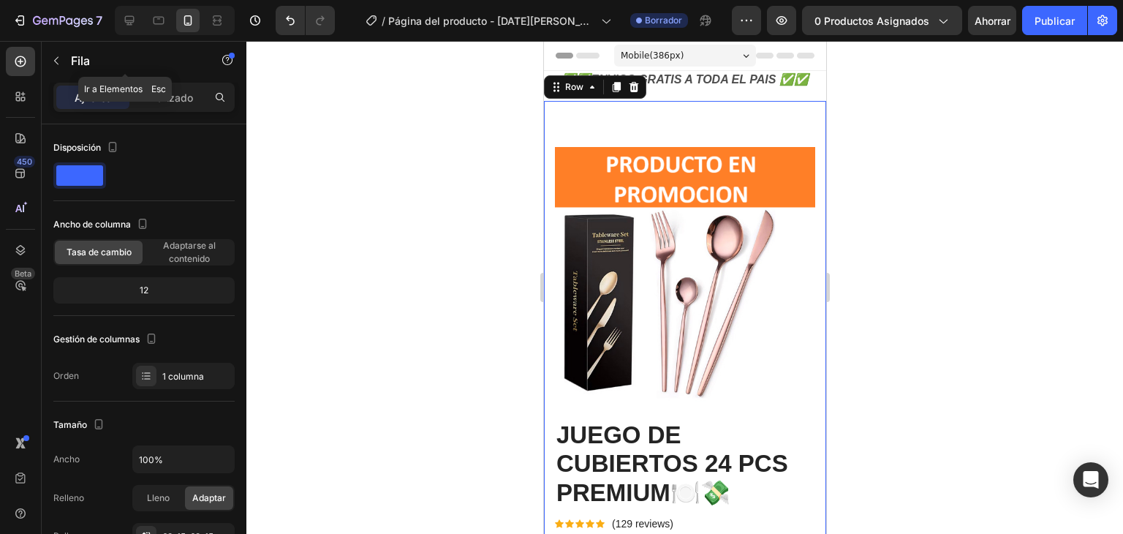
click at [681, 80] on p "✅✅ENVIOS GRATIS A TODA EL PAIS ✅✅" at bounding box center [684, 79] width 279 height 15
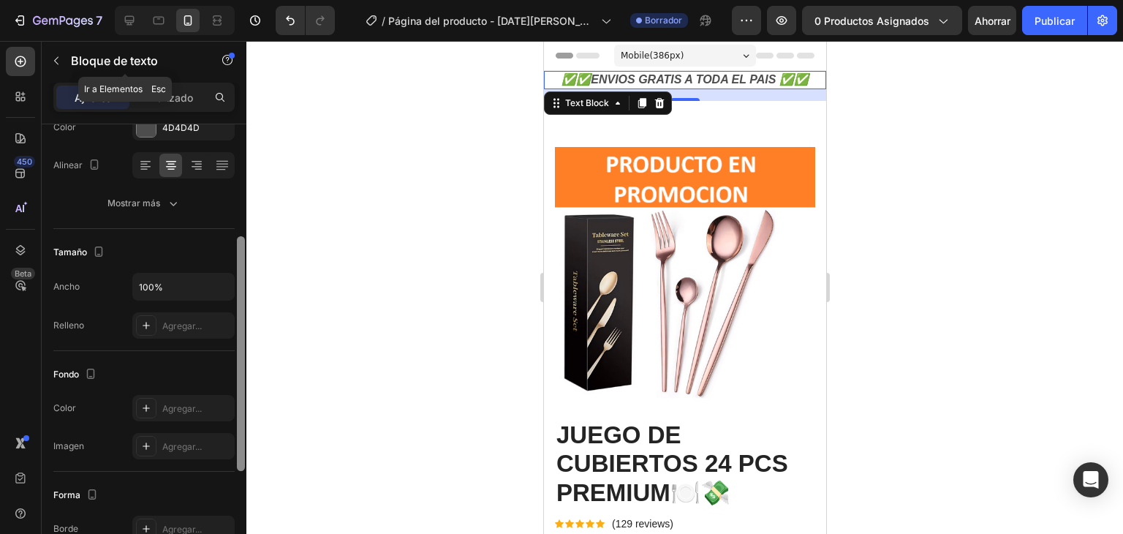
scroll to position [212, 0]
drag, startPoint x: 244, startPoint y: 346, endPoint x: 243, endPoint y: 457, distance: 111.1
click at [243, 457] on div at bounding box center [241, 352] width 8 height 235
click at [155, 410] on div at bounding box center [146, 406] width 20 height 20
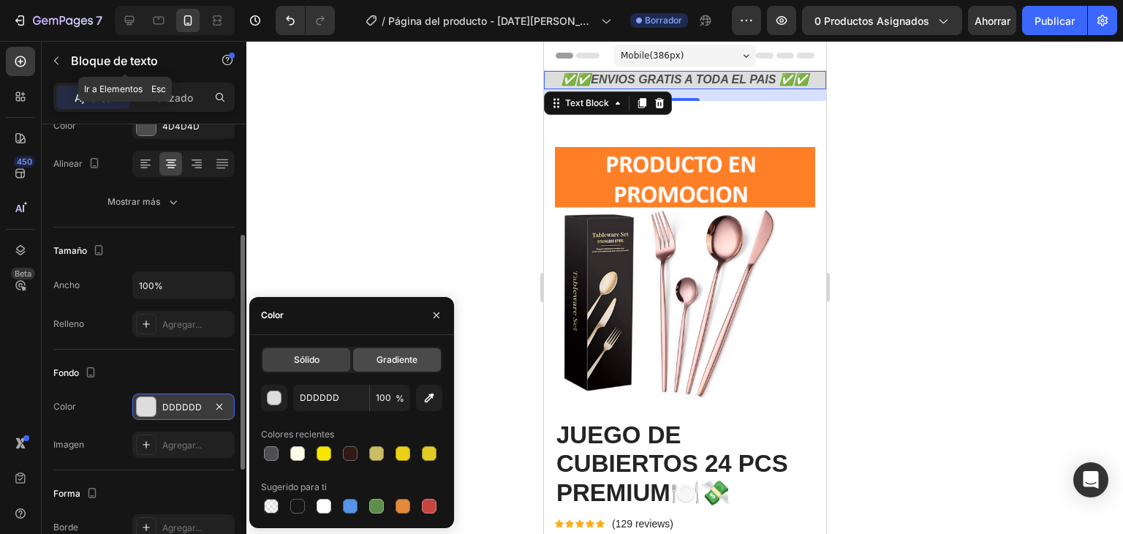
click at [396, 354] on font "Gradiente" at bounding box center [396, 359] width 41 height 11
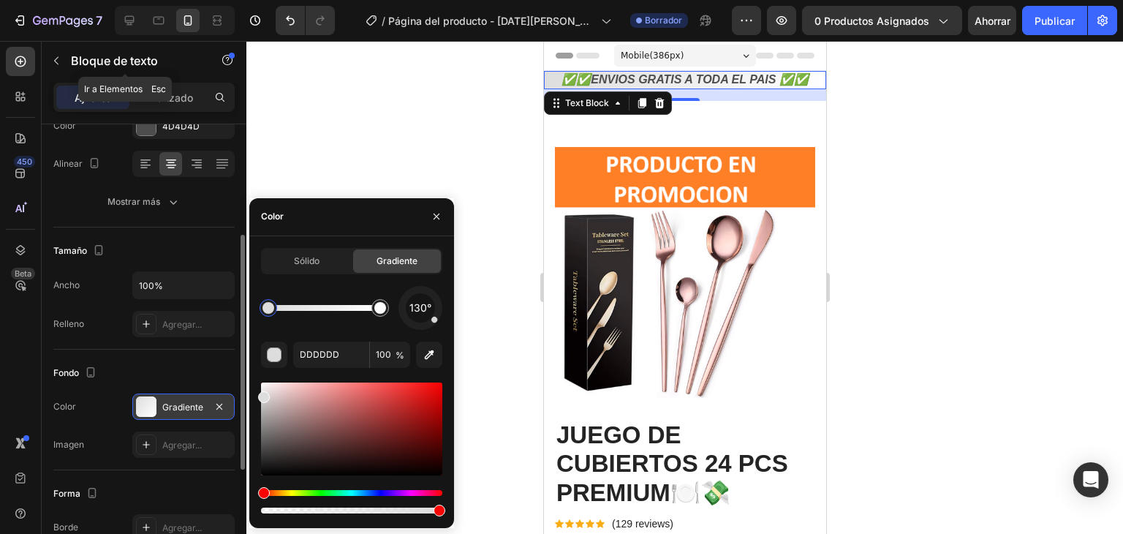
click at [415, 401] on div at bounding box center [351, 428] width 181 height 93
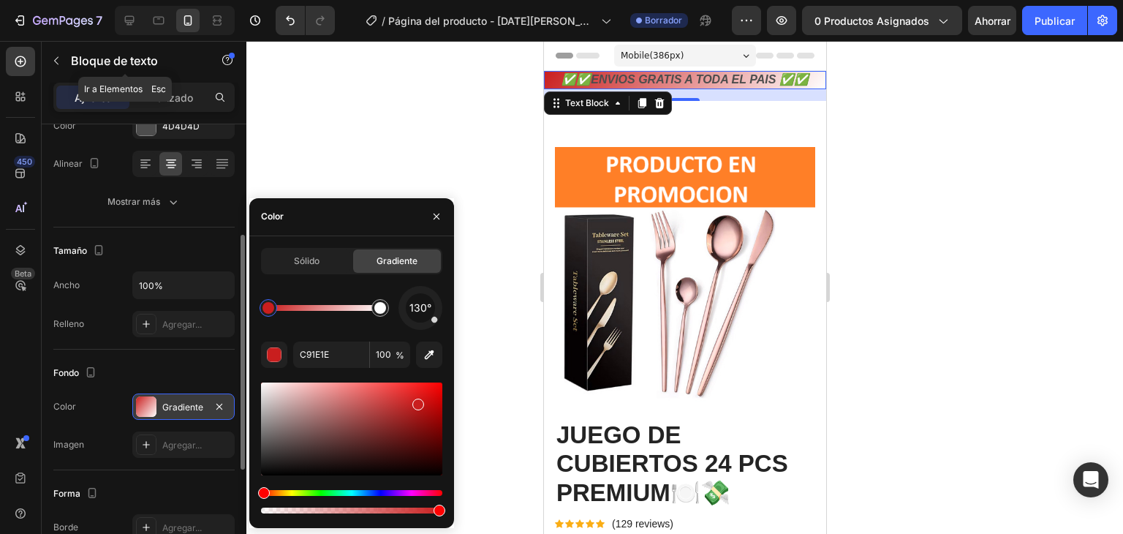
click at [435, 390] on div at bounding box center [351, 428] width 181 height 93
click at [280, 348] on div "button" at bounding box center [274, 354] width 15 height 15
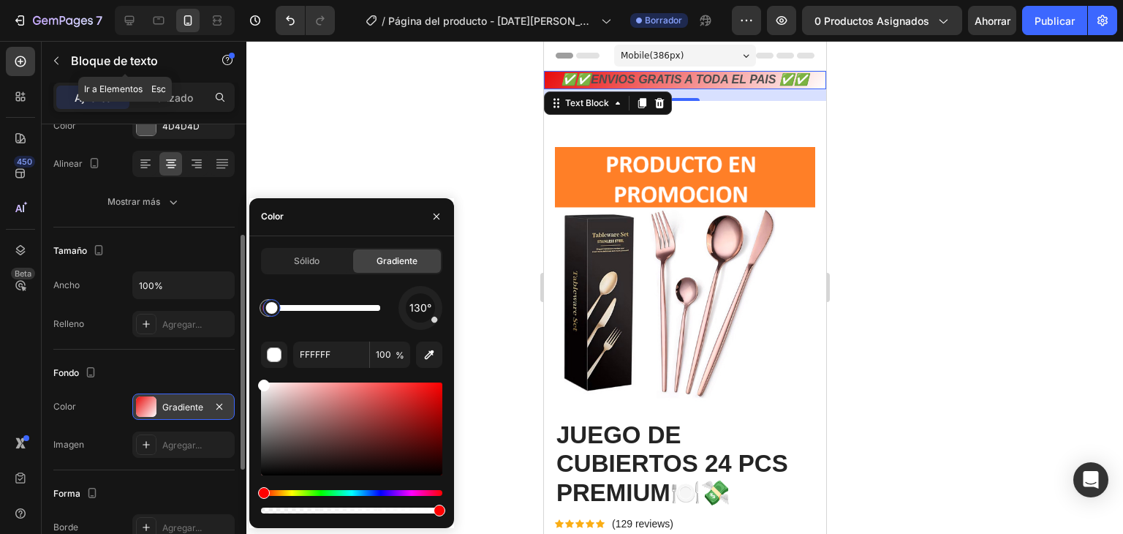
drag, startPoint x: 377, startPoint y: 308, endPoint x: 254, endPoint y: 307, distance: 122.8
click at [266, 307] on div at bounding box center [272, 308] width 12 height 12
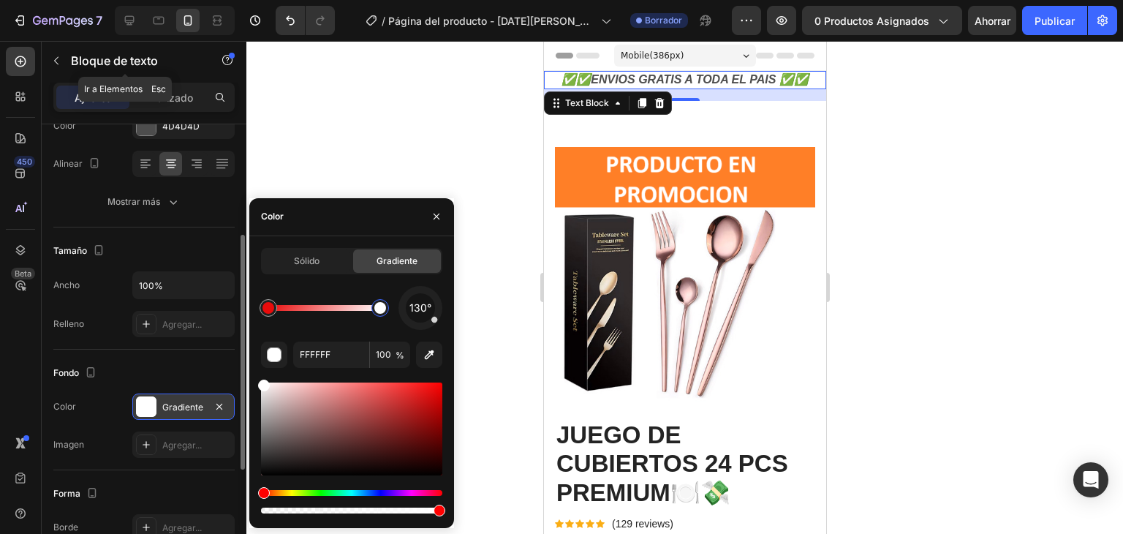
drag, startPoint x: 269, startPoint y: 312, endPoint x: 401, endPoint y: 309, distance: 131.6
click at [401, 309] on div "130°" at bounding box center [351, 308] width 181 height 44
type input "E80B0B"
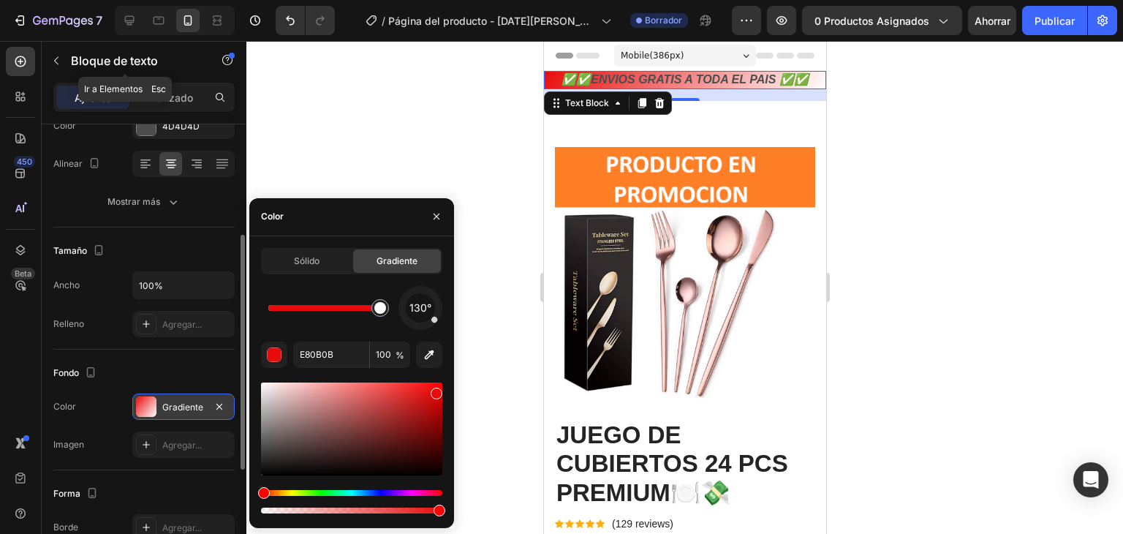
drag, startPoint x: 271, startPoint y: 308, endPoint x: 419, endPoint y: 308, distance: 147.7
click at [419, 308] on div "130°" at bounding box center [351, 308] width 181 height 44
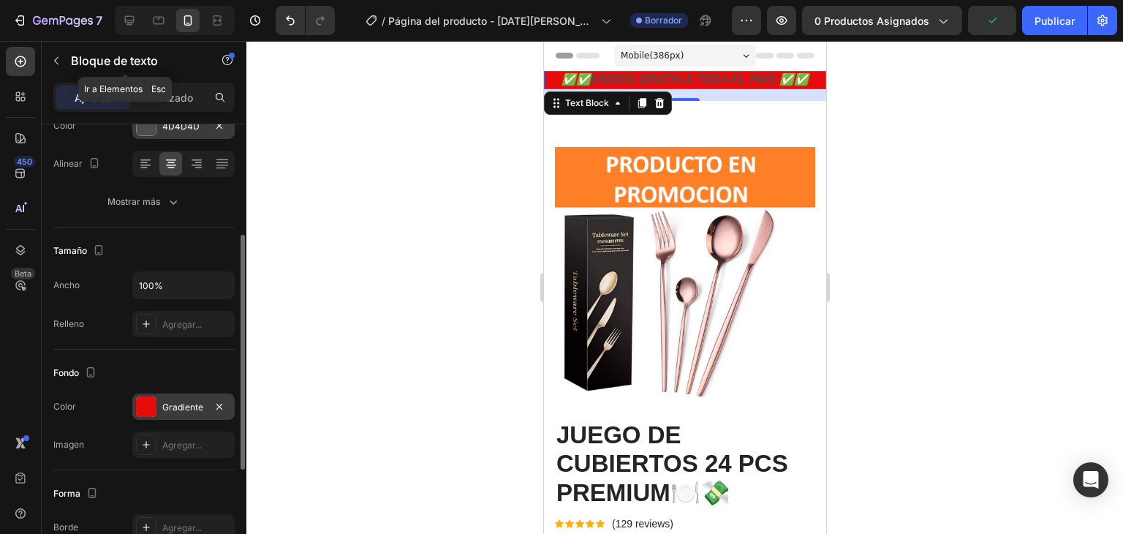
click at [153, 134] on div at bounding box center [146, 125] width 20 height 20
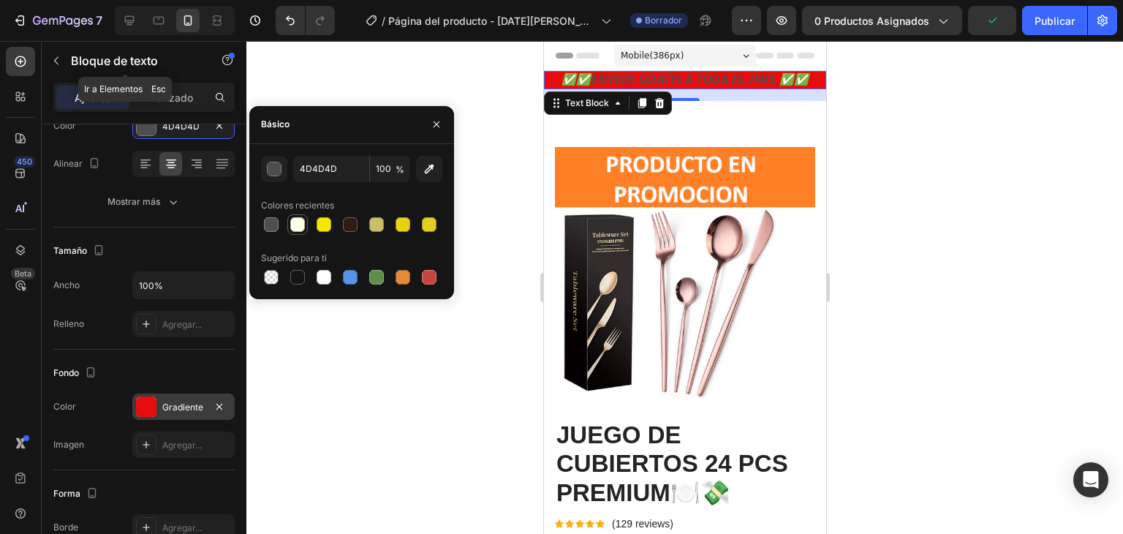
click at [297, 224] on div at bounding box center [297, 224] width 15 height 15
type input "FDFDE7"
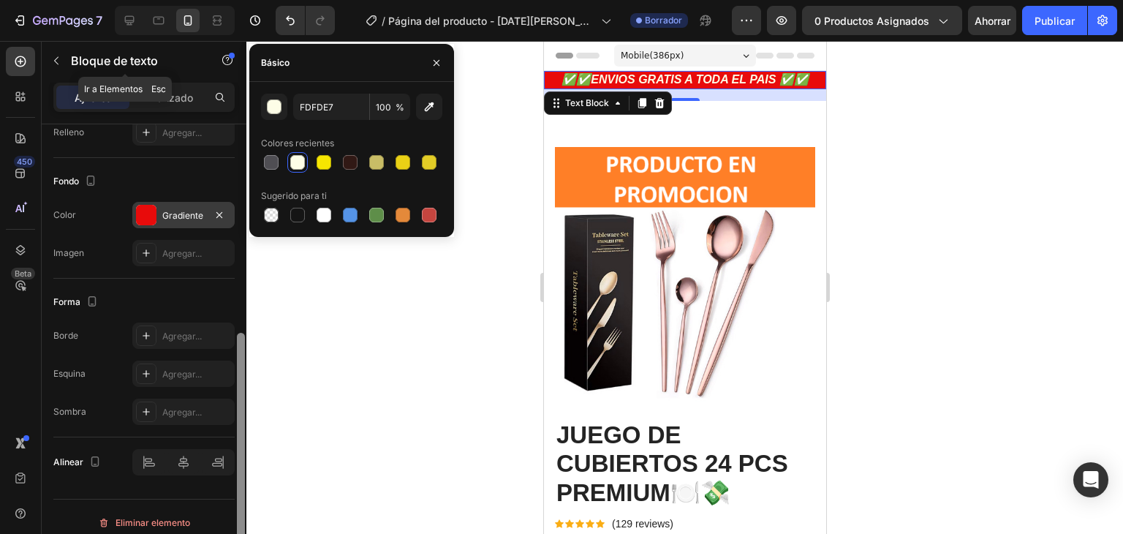
drag, startPoint x: 240, startPoint y: 412, endPoint x: 237, endPoint y: 509, distance: 98.0
click at [237, 509] on div at bounding box center [241, 450] width 8 height 235
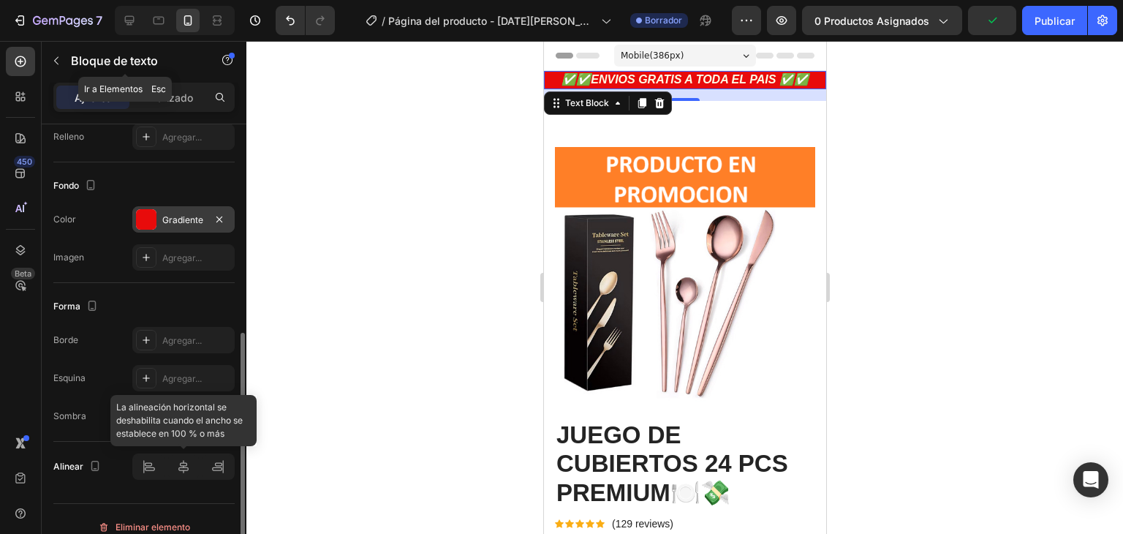
click at [186, 469] on div at bounding box center [183, 466] width 102 height 26
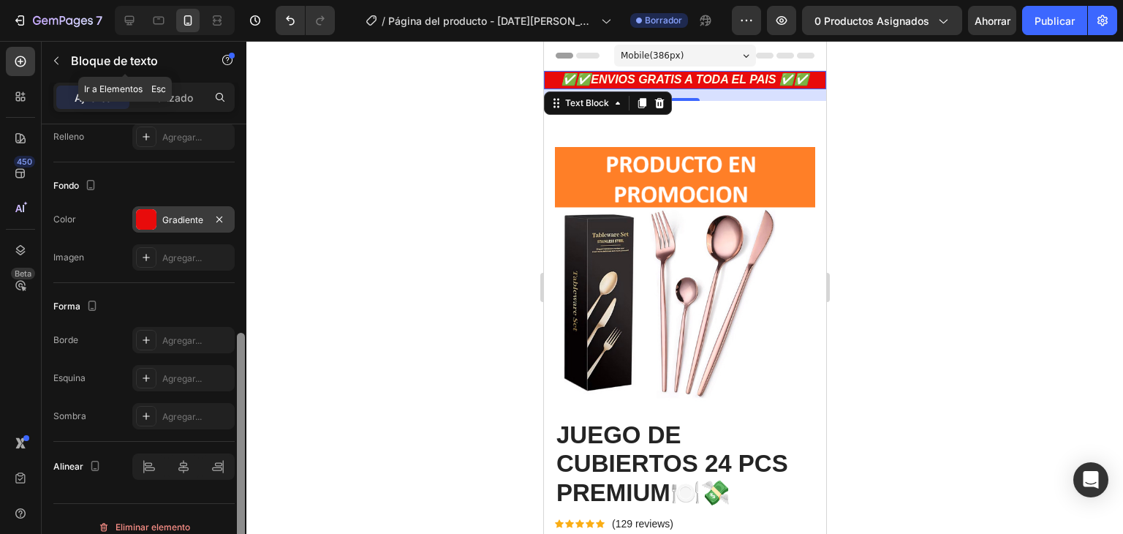
drag, startPoint x: 238, startPoint y: 470, endPoint x: 238, endPoint y: 295, distance: 174.7
click at [238, 333] on div at bounding box center [241, 450] width 8 height 235
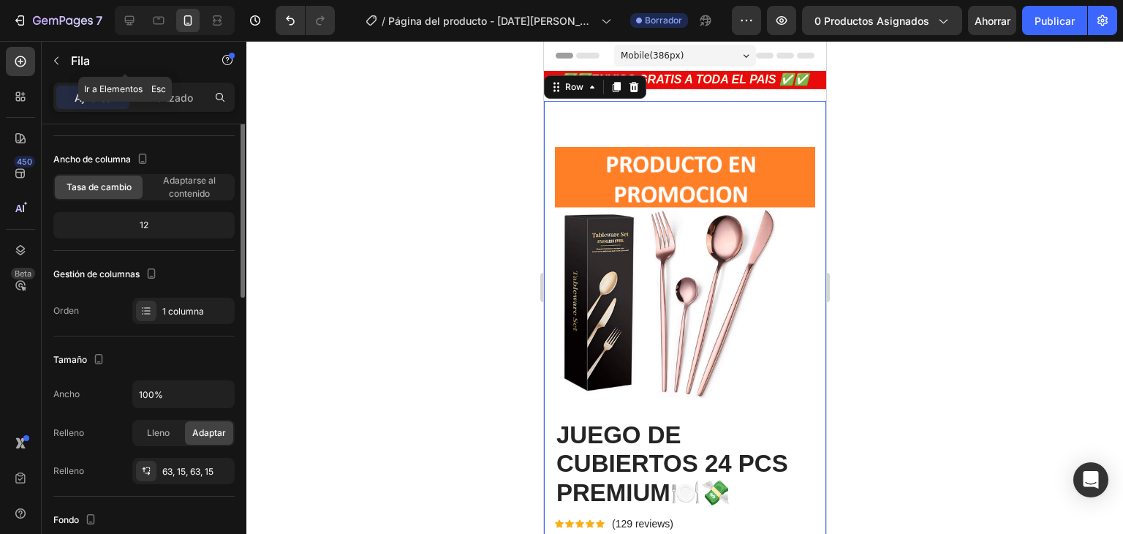
scroll to position [0, 0]
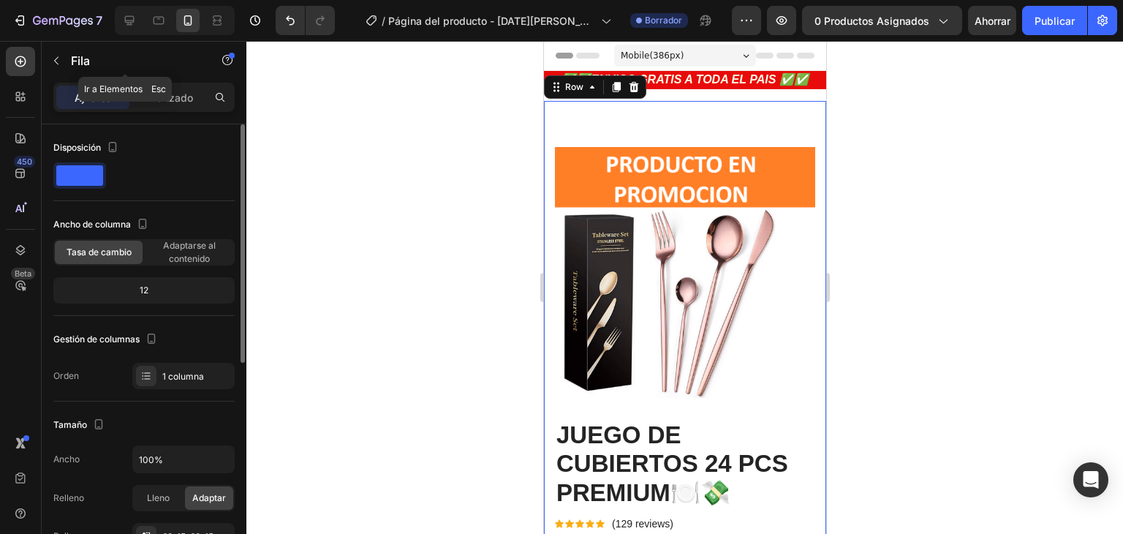
click at [181, 94] on font "Avanzado" at bounding box center [169, 97] width 48 height 12
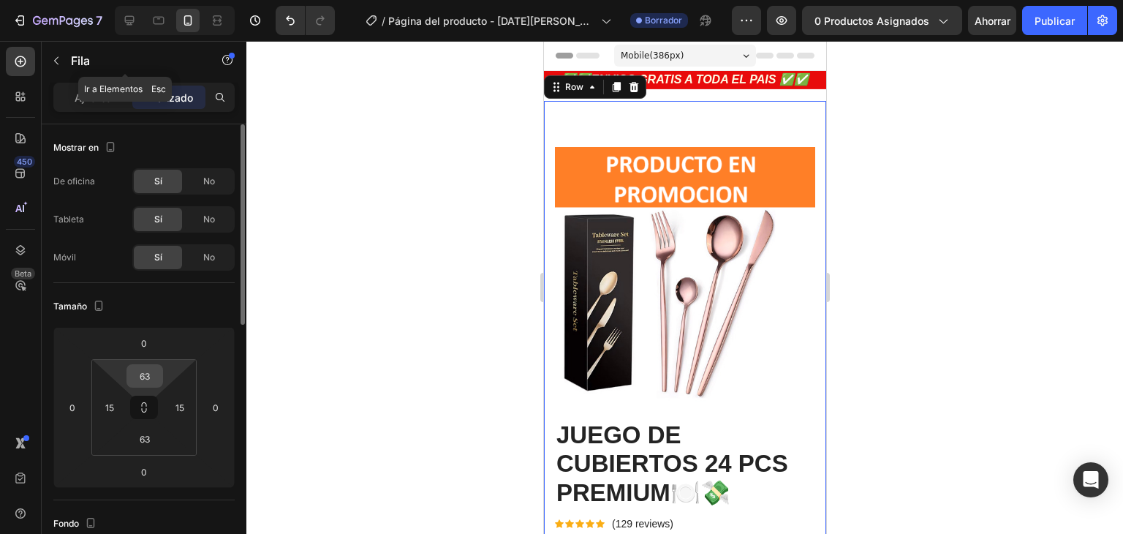
click at [149, 375] on input "63" at bounding box center [144, 376] width 29 height 22
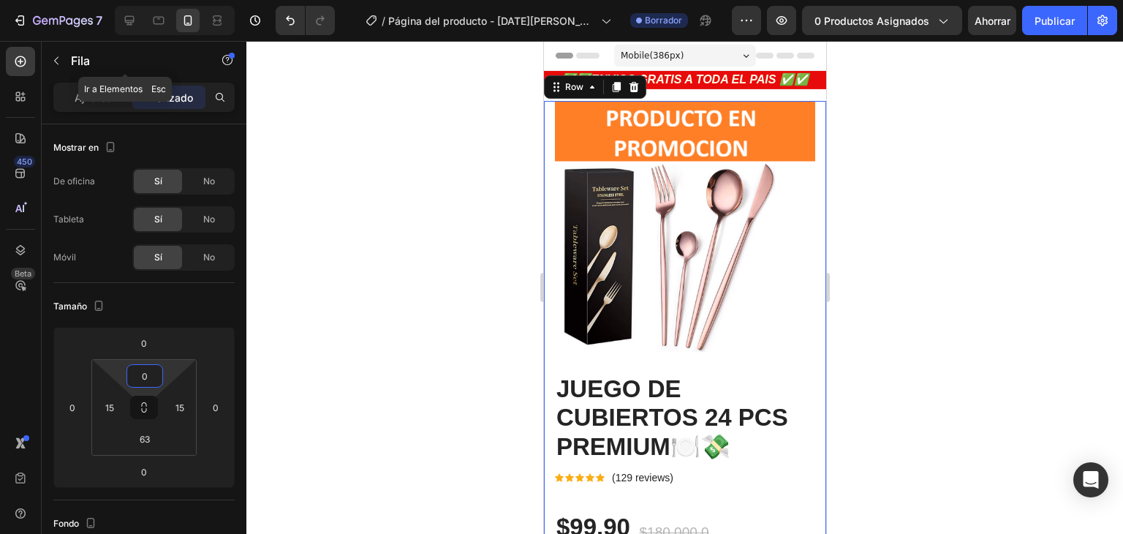
type input "0"
click at [736, 148] on img at bounding box center [684, 231] width 260 height 260
